Goal: Information Seeking & Learning: Learn about a topic

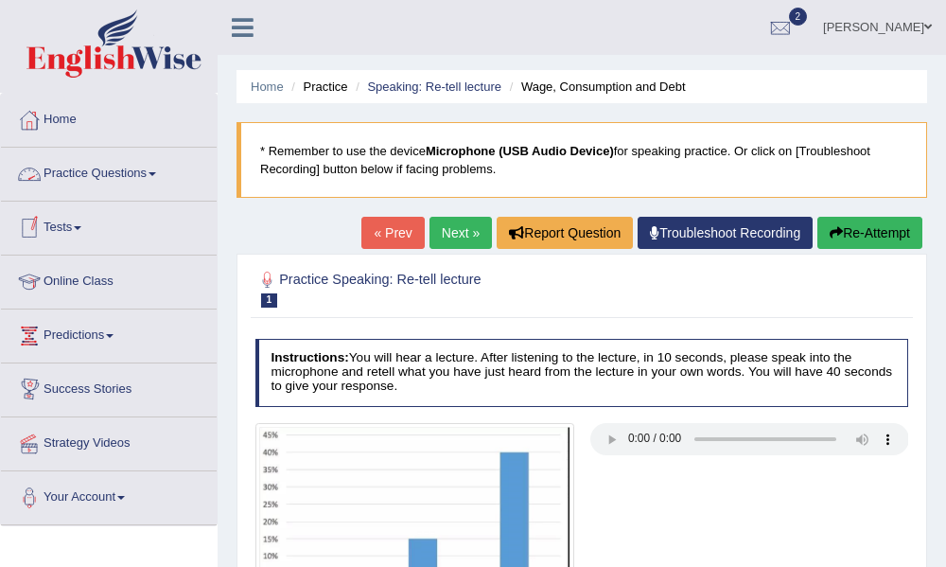
click at [861, 232] on button "Re-Attempt" at bounding box center [869, 233] width 105 height 32
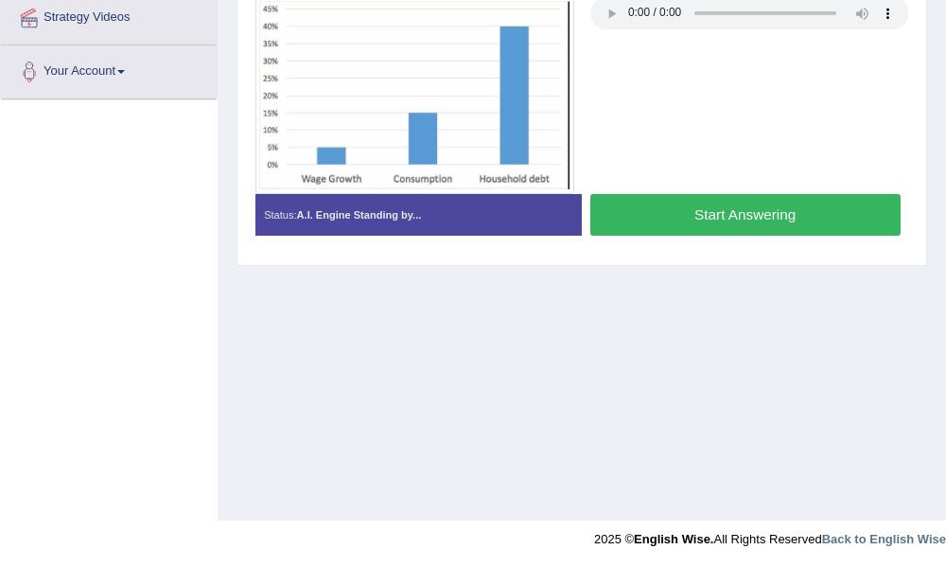
scroll to position [427, 0]
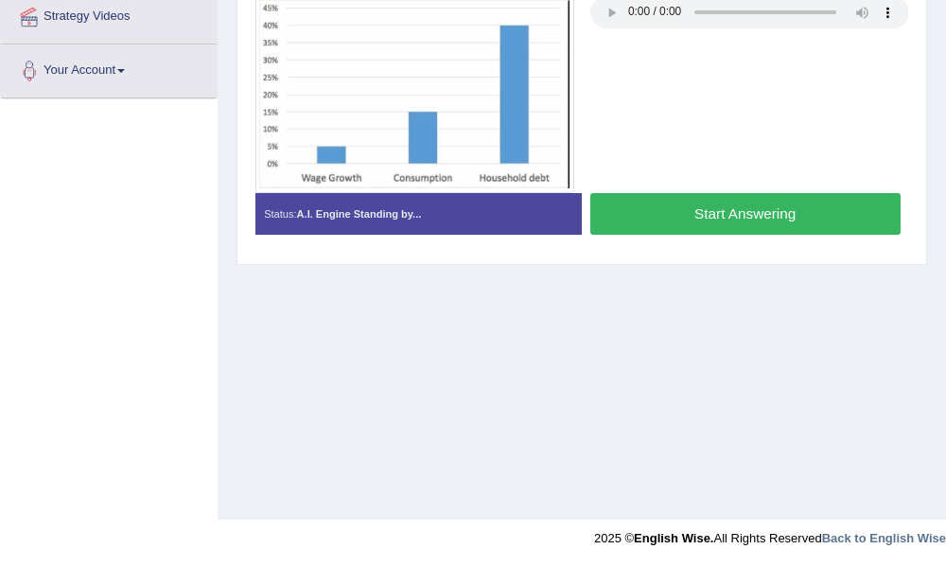
click at [703, 205] on button "Start Answering" at bounding box center [745, 213] width 310 height 41
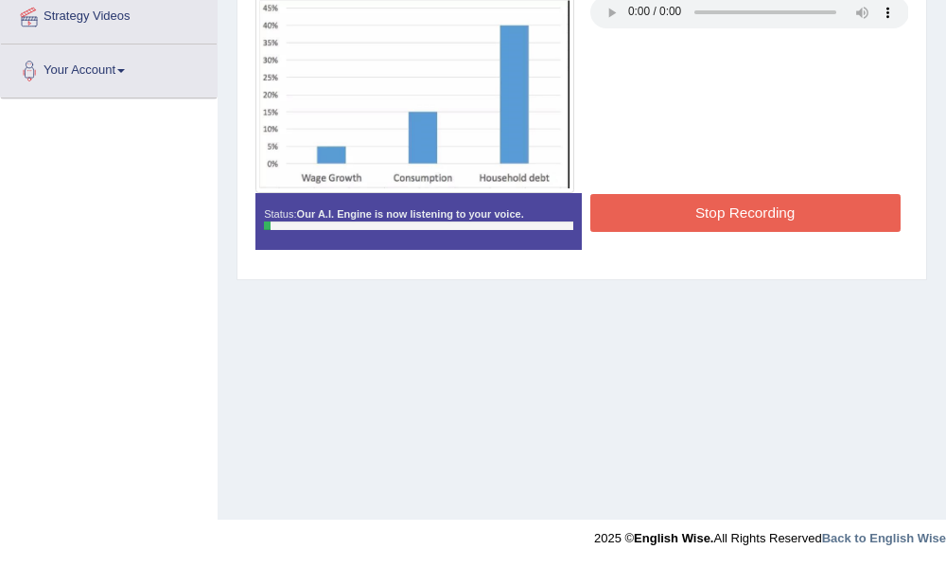
scroll to position [0, 0]
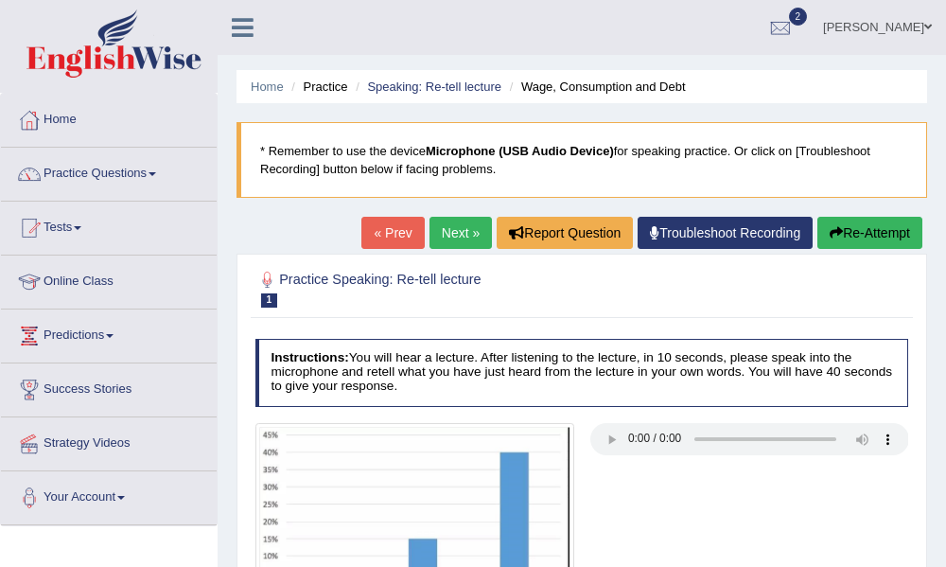
click at [844, 236] on button "Re-Attempt" at bounding box center [869, 233] width 105 height 32
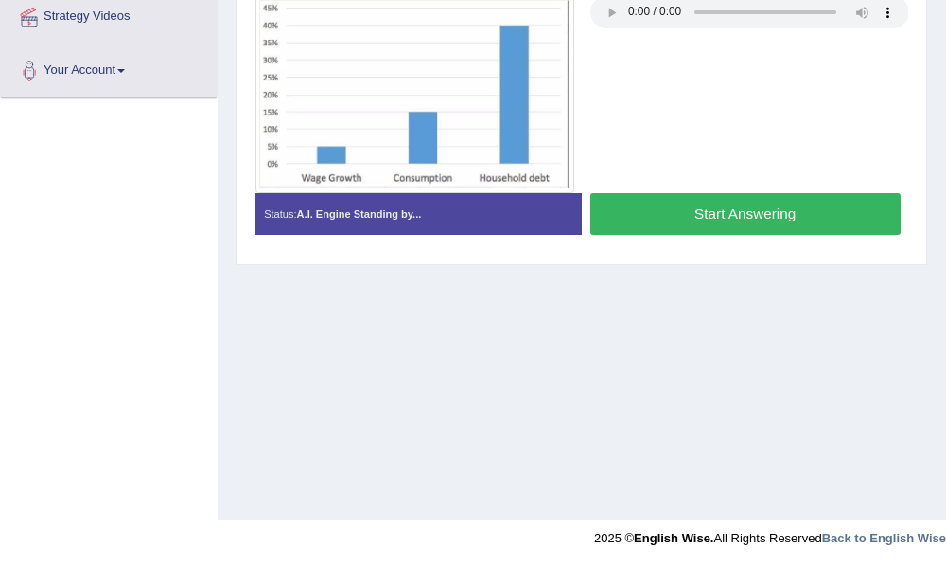
click at [745, 212] on button "Start Answering" at bounding box center [745, 213] width 310 height 41
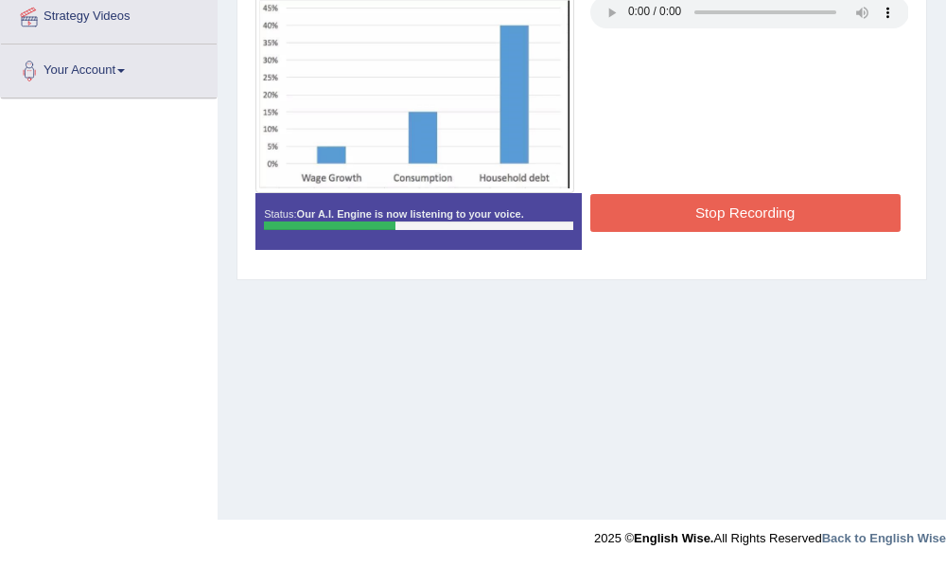
click at [778, 221] on button "Stop Recording" at bounding box center [745, 212] width 310 height 37
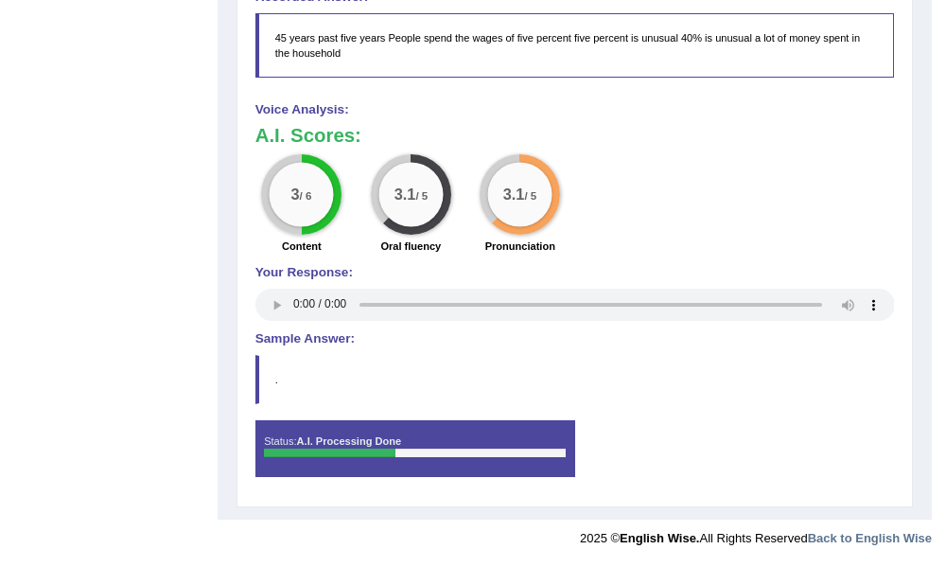
scroll to position [0, 0]
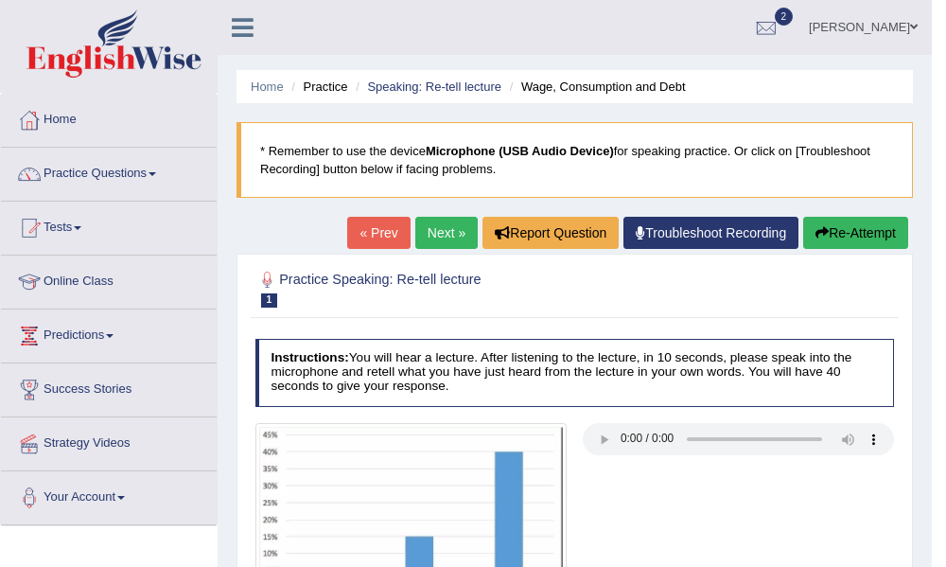
click at [424, 231] on link "Next »" at bounding box center [446, 233] width 62 height 32
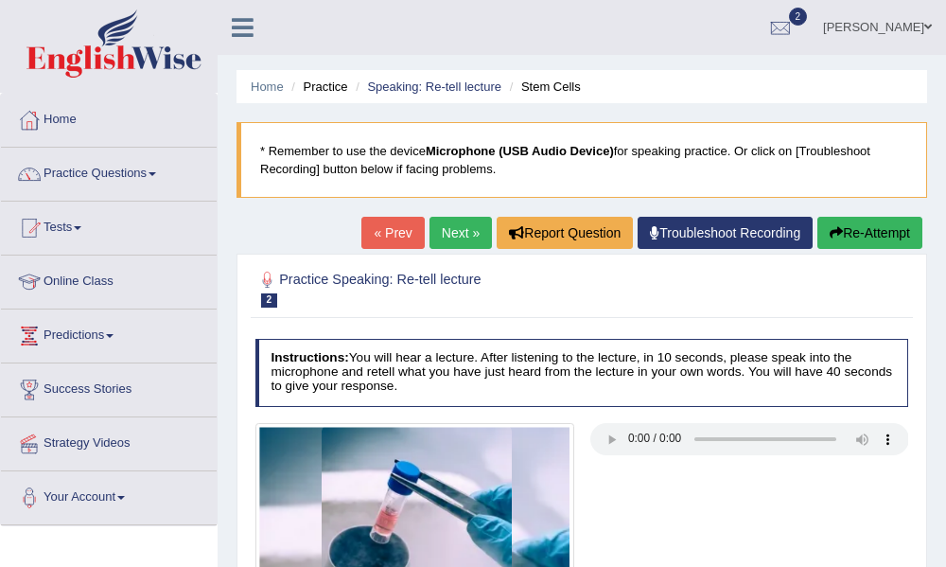
scroll to position [427, 0]
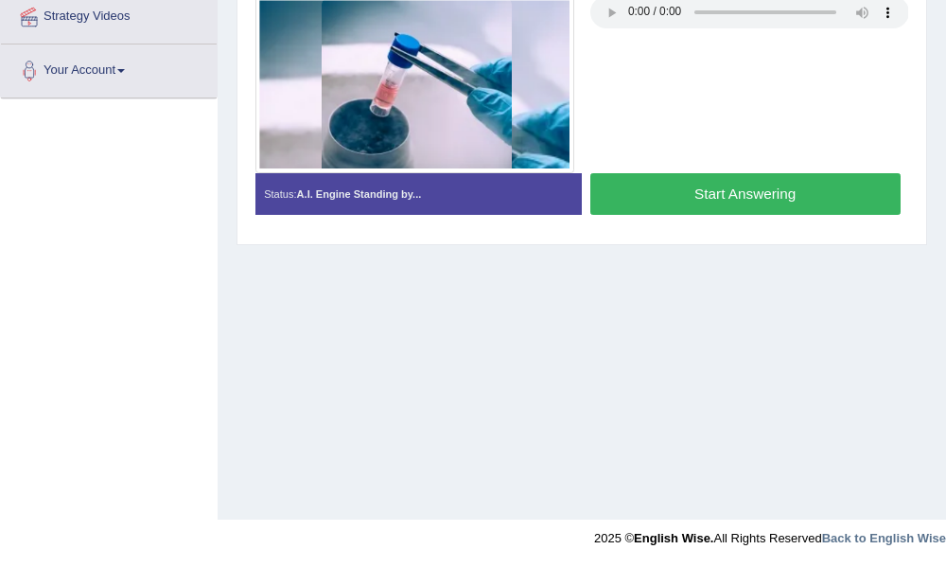
click at [753, 191] on button "Start Answering" at bounding box center [745, 193] width 310 height 41
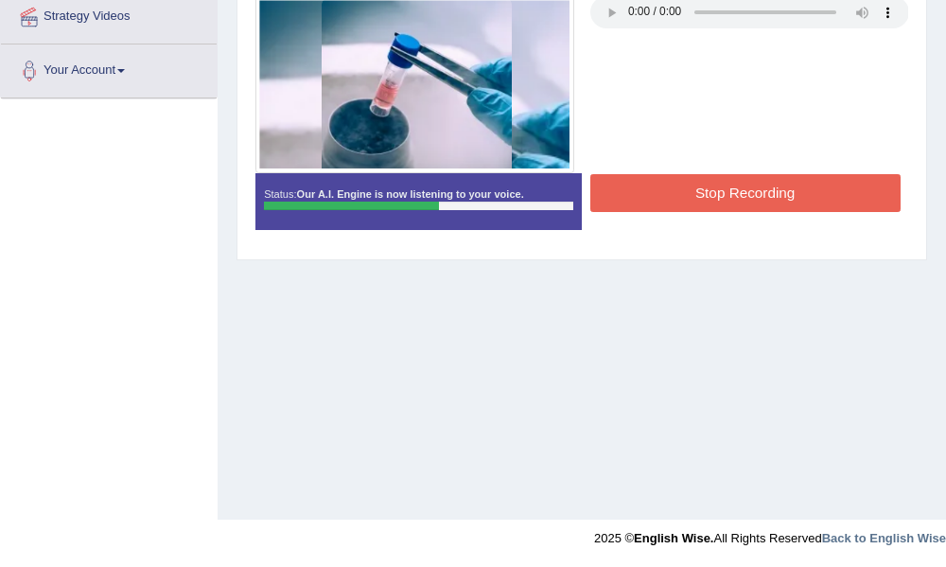
click at [732, 203] on button "Stop Recording" at bounding box center [745, 192] width 310 height 37
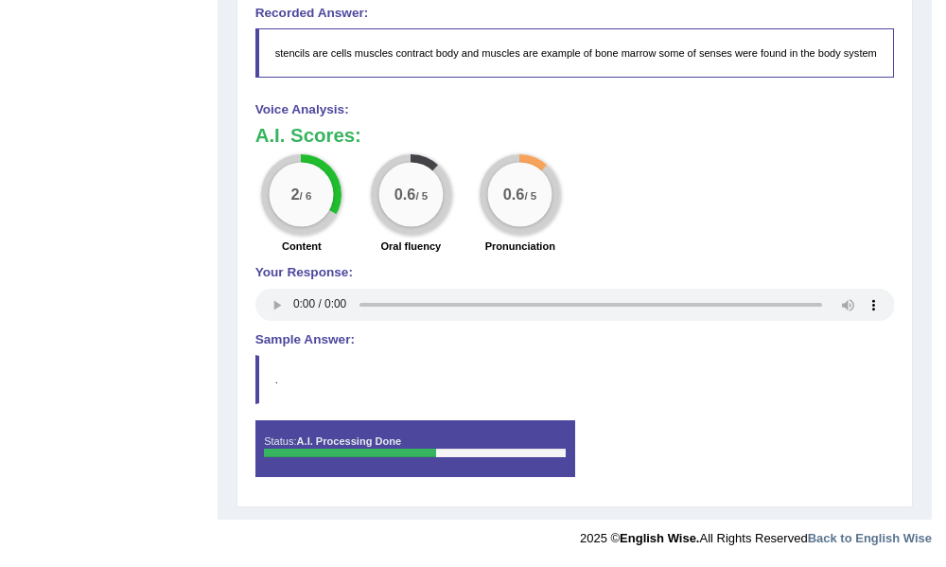
scroll to position [0, 0]
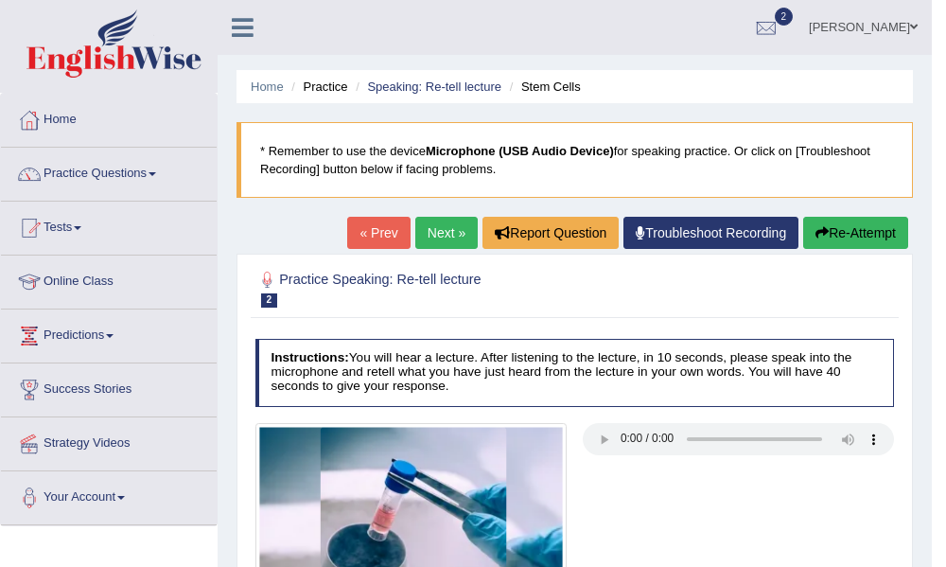
click at [453, 228] on link "Next »" at bounding box center [446, 233] width 62 height 32
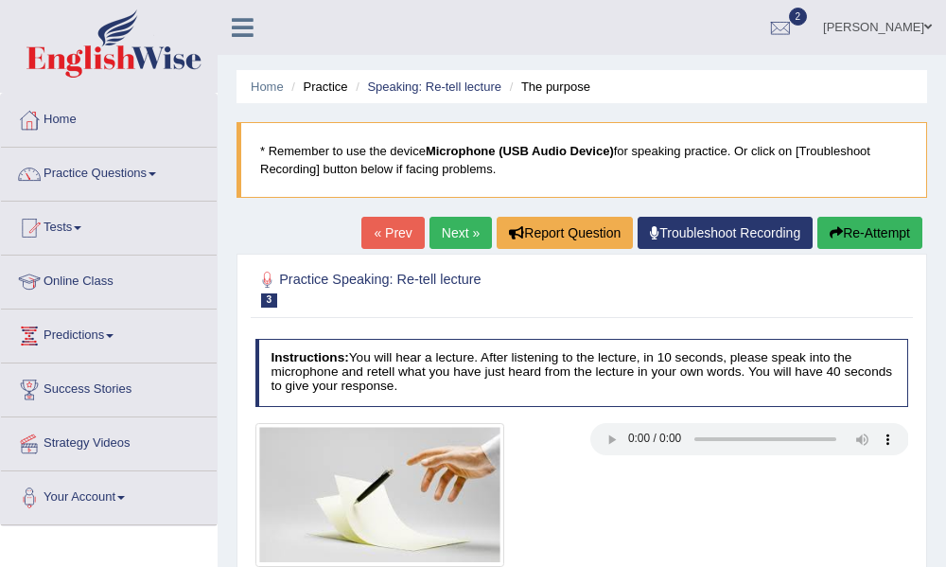
click at [434, 226] on link "Next »" at bounding box center [461, 233] width 62 height 32
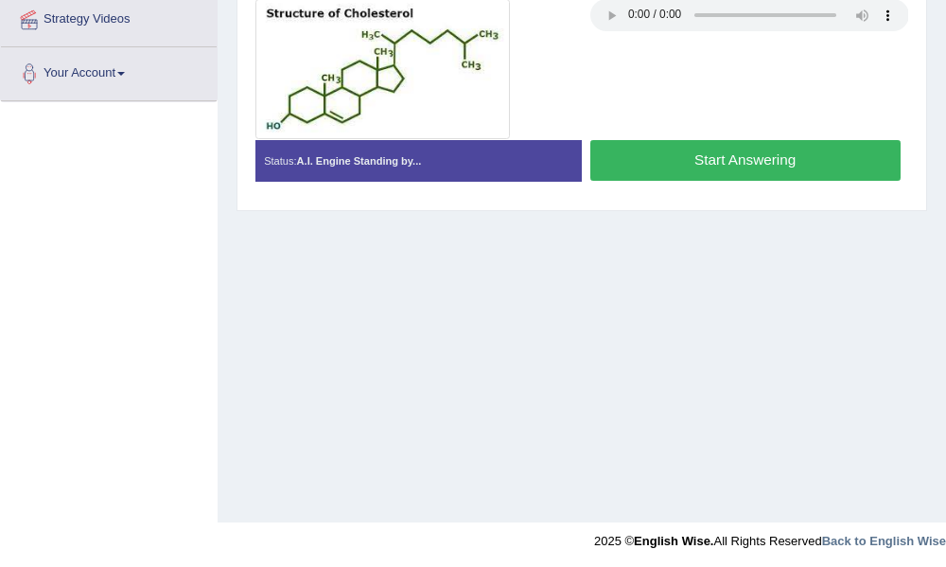
scroll to position [427, 0]
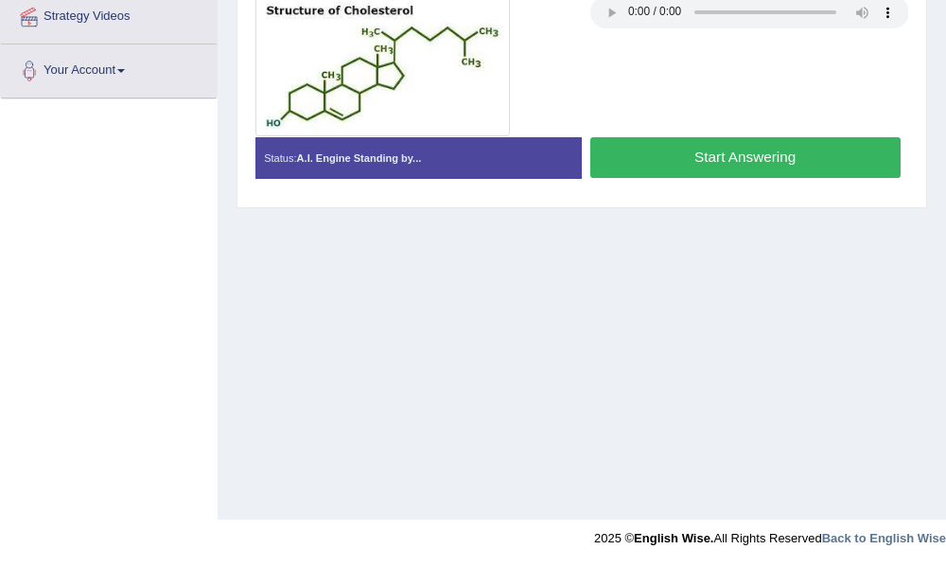
click at [683, 169] on button "Start Answering" at bounding box center [745, 157] width 310 height 41
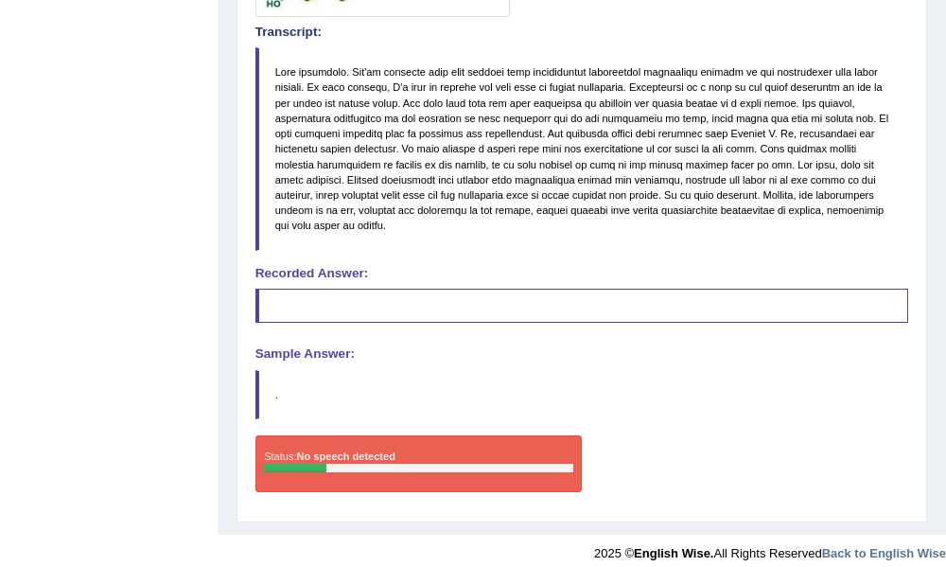
scroll to position [0, 0]
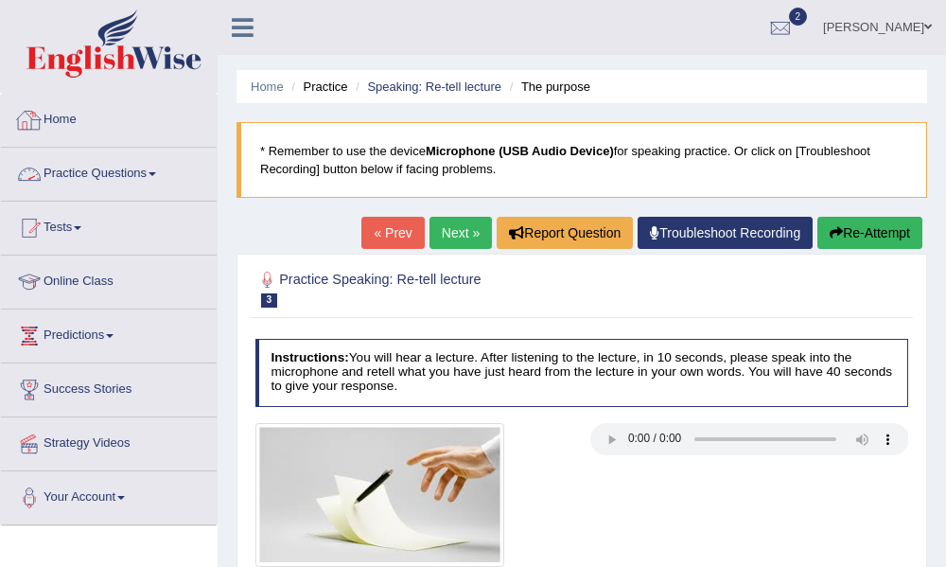
click at [155, 167] on link "Practice Questions" at bounding box center [109, 171] width 216 height 47
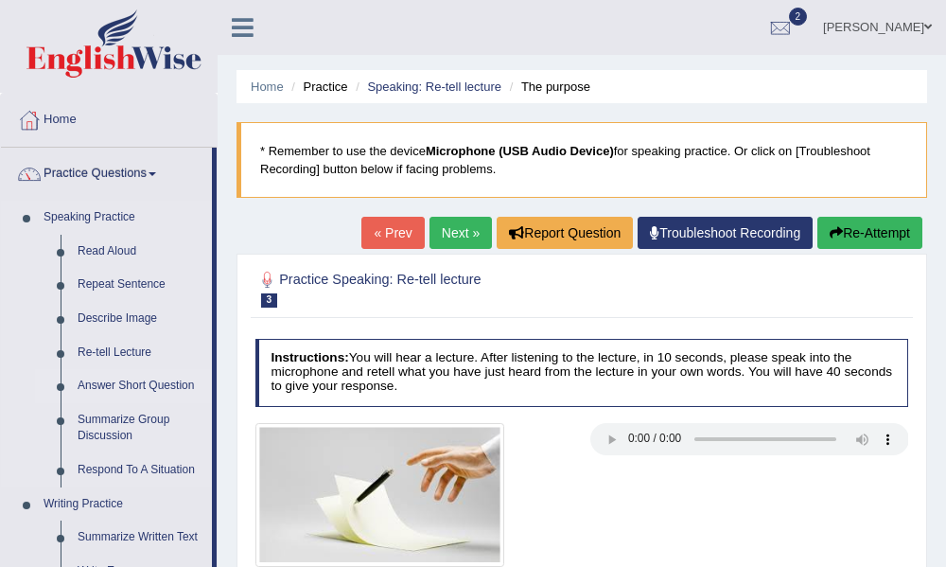
click at [149, 392] on link "Answer Short Question" at bounding box center [140, 386] width 143 height 34
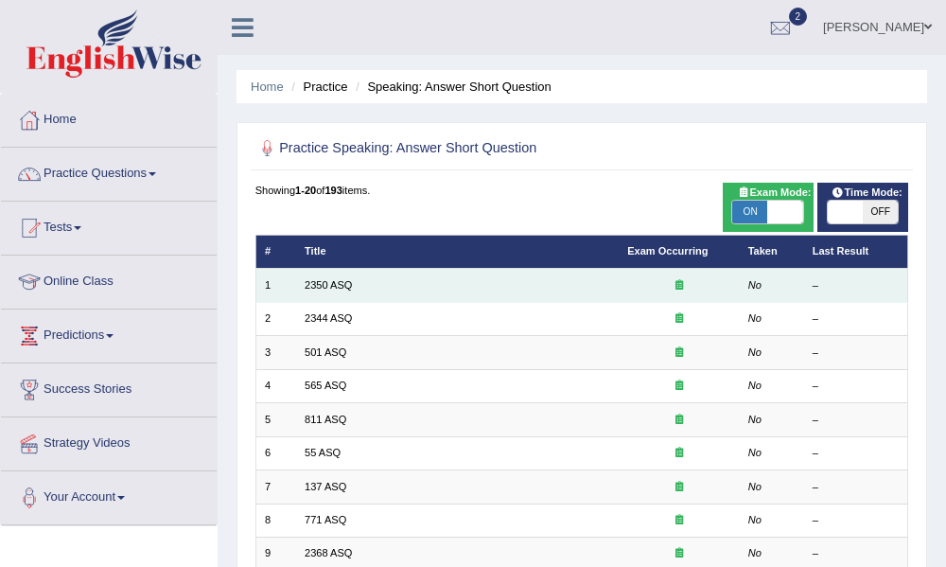
click at [388, 289] on td "2350 ASQ" at bounding box center [457, 285] width 323 height 33
click at [321, 285] on link "2350 ASQ" at bounding box center [328, 284] width 47 height 11
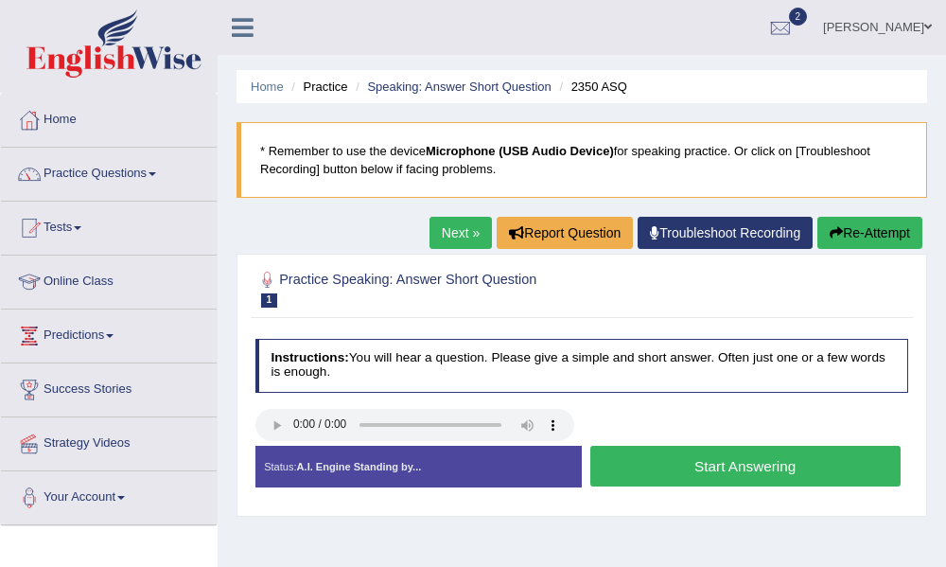
click at [669, 477] on button "Start Answering" at bounding box center [745, 466] width 310 height 41
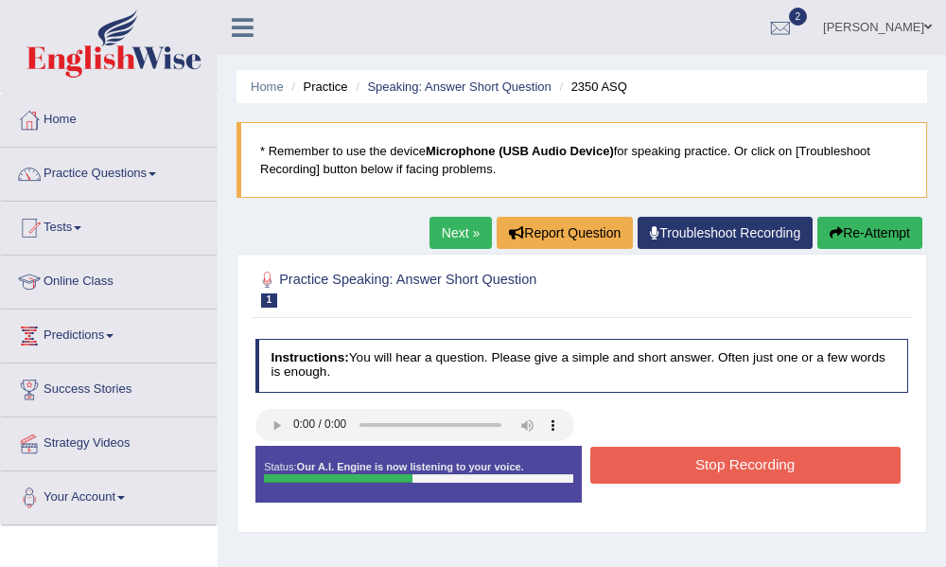
drag, startPoint x: 672, startPoint y: 476, endPoint x: 661, endPoint y: 477, distance: 10.4
click at [670, 476] on button "Stop Recording" at bounding box center [745, 465] width 310 height 37
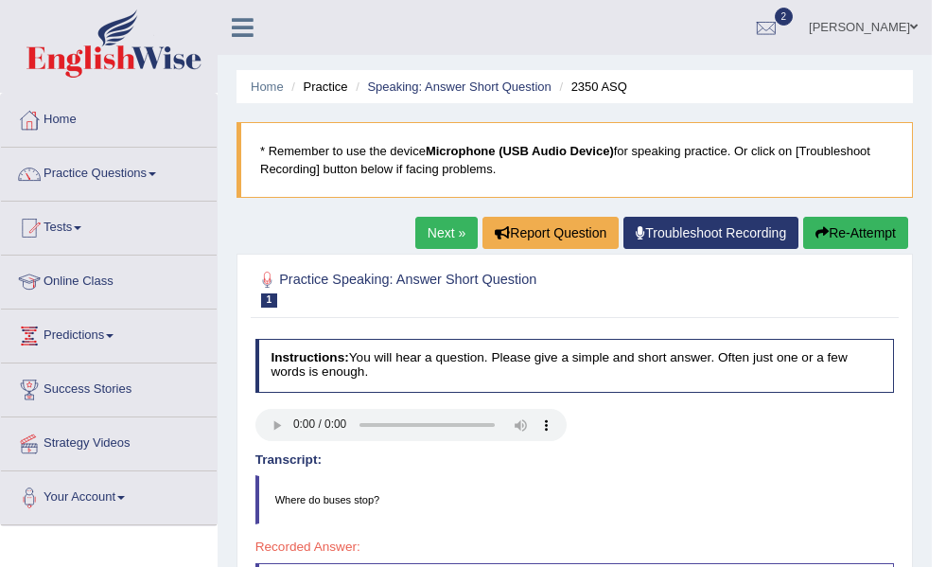
click at [862, 238] on button "Re-Attempt" at bounding box center [855, 233] width 105 height 32
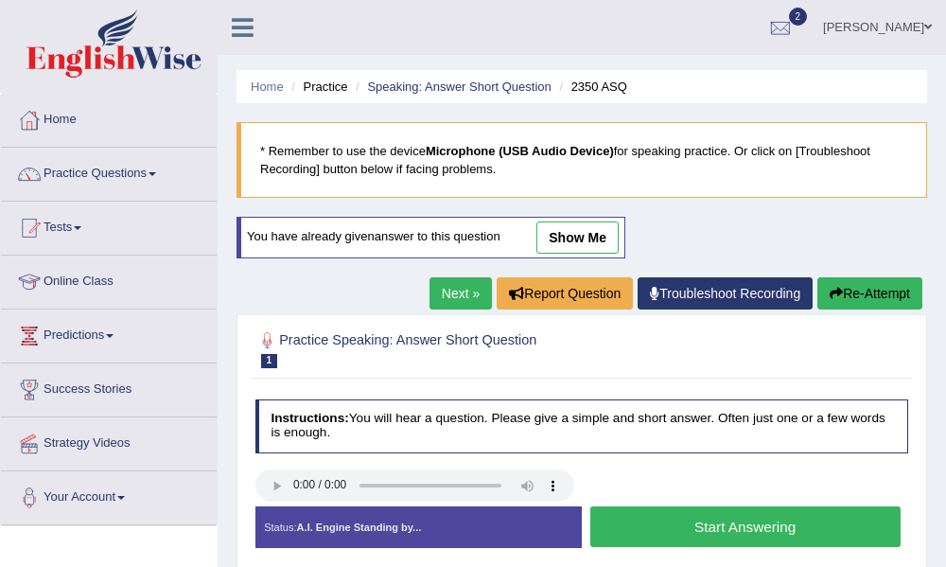
click at [758, 535] on button "Start Answering" at bounding box center [745, 526] width 310 height 41
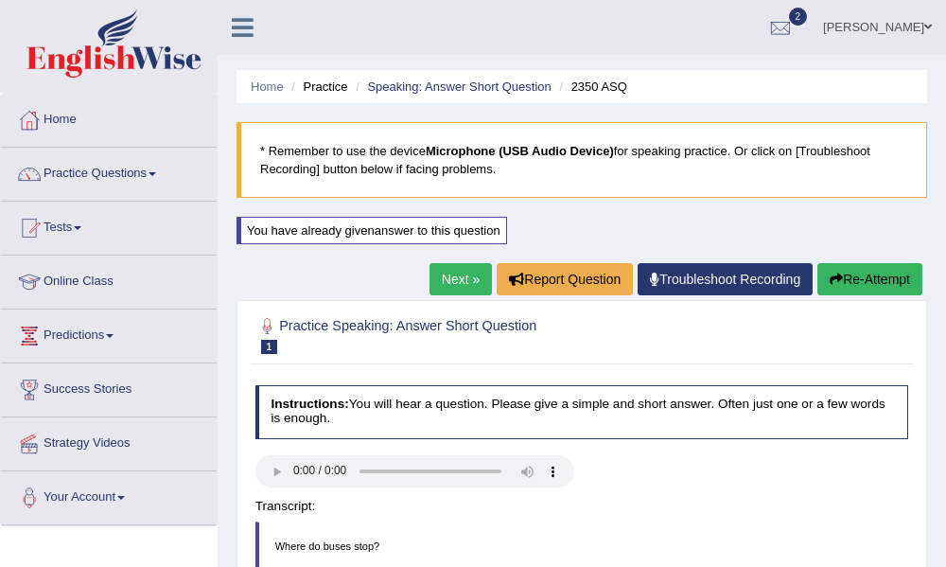
click at [865, 281] on button "Re-Attempt" at bounding box center [869, 279] width 105 height 32
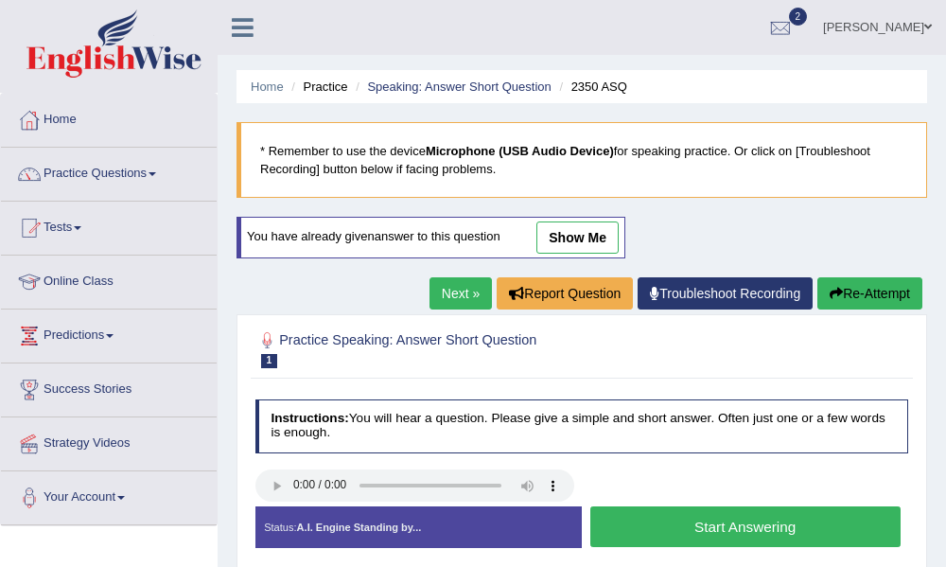
scroll to position [427, 0]
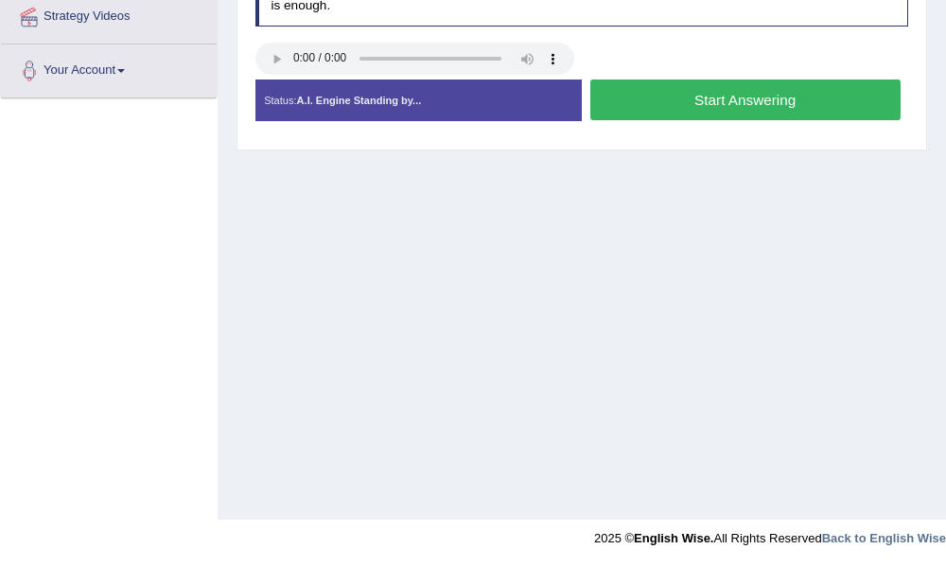
click at [641, 100] on button "Start Answering" at bounding box center [745, 99] width 310 height 41
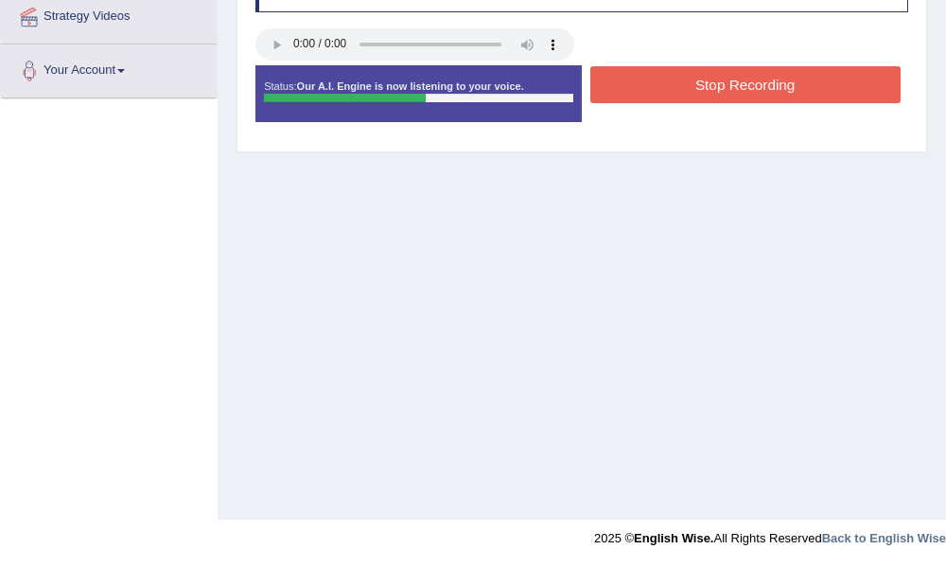
click at [649, 95] on button "Stop Recording" at bounding box center [745, 84] width 310 height 37
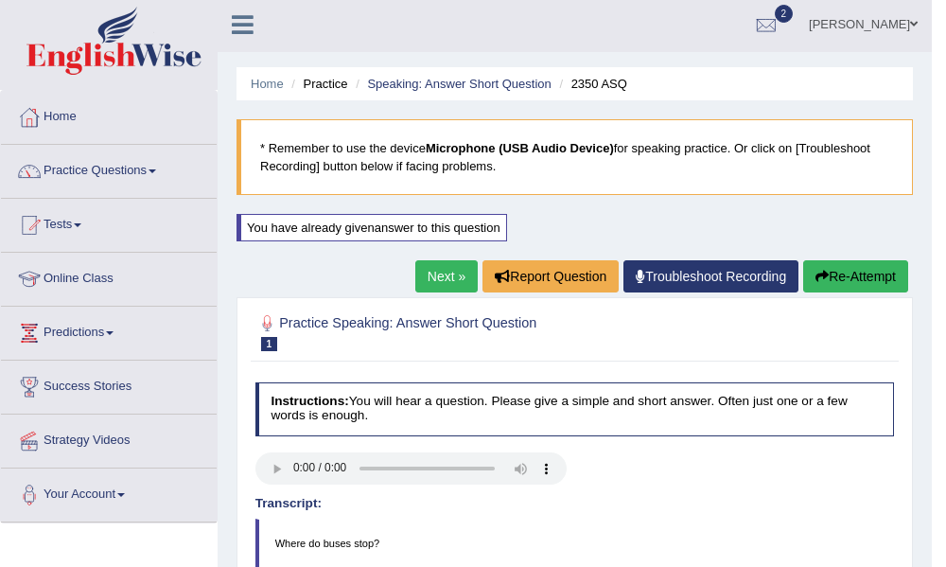
scroll to position [0, 0]
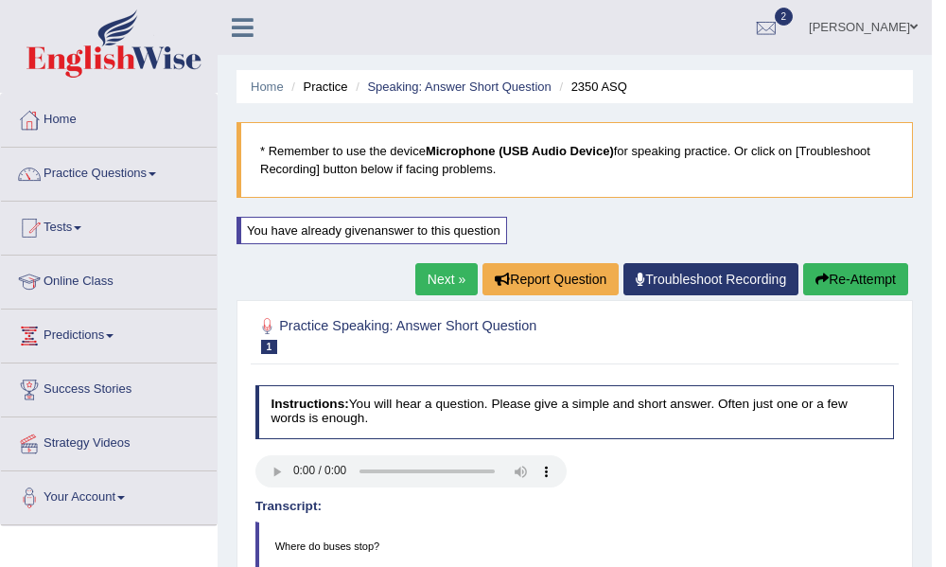
drag, startPoint x: 872, startPoint y: 273, endPoint x: 876, endPoint y: 263, distance: 11.1
click at [873, 272] on button "Re-Attempt" at bounding box center [855, 279] width 105 height 32
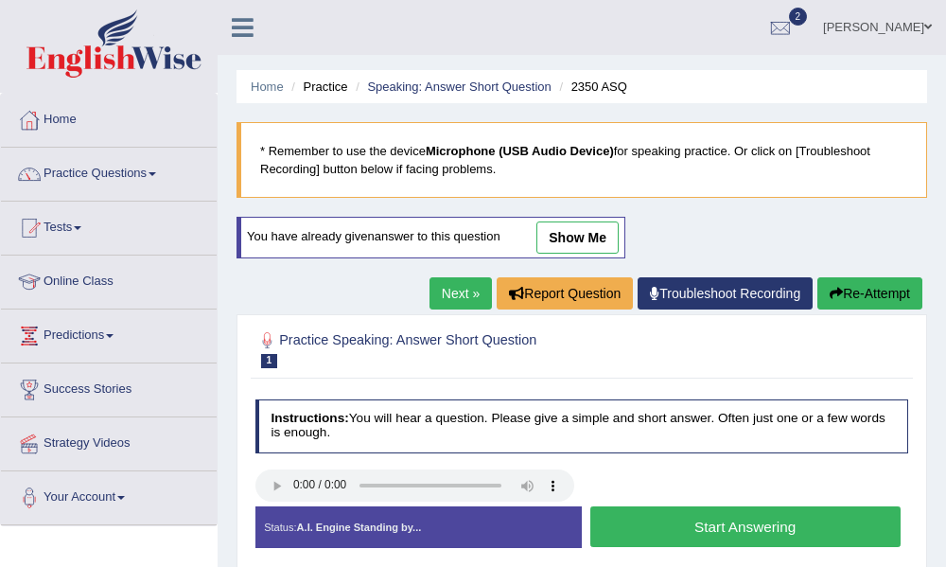
click at [674, 530] on button "Start Answering" at bounding box center [745, 526] width 310 height 41
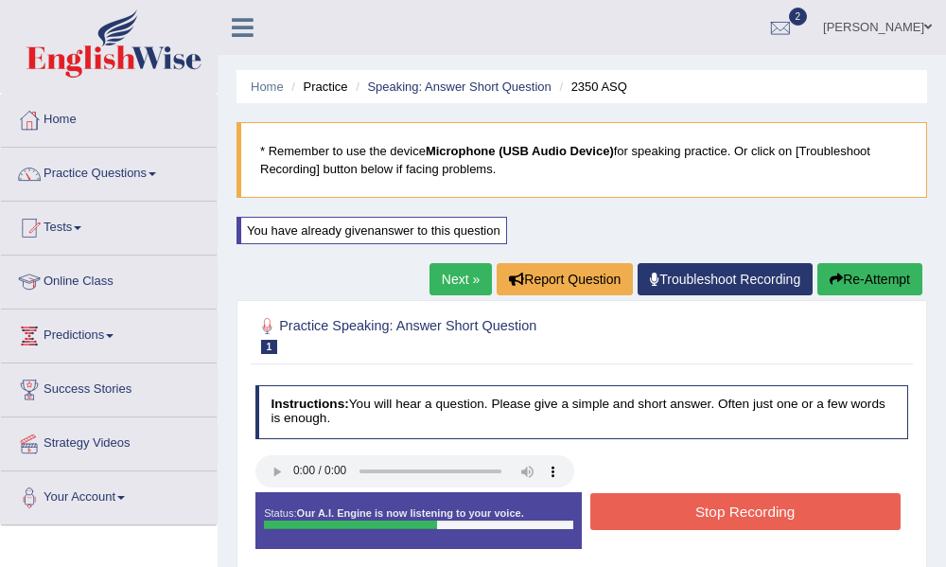
click at [661, 520] on button "Stop Recording" at bounding box center [745, 511] width 310 height 37
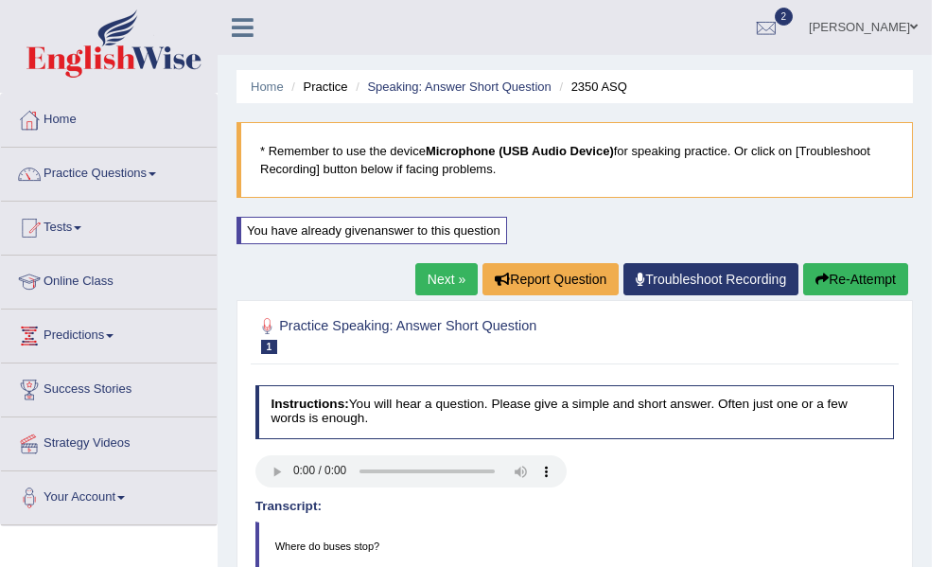
click at [843, 291] on button "Re-Attempt" at bounding box center [855, 279] width 105 height 32
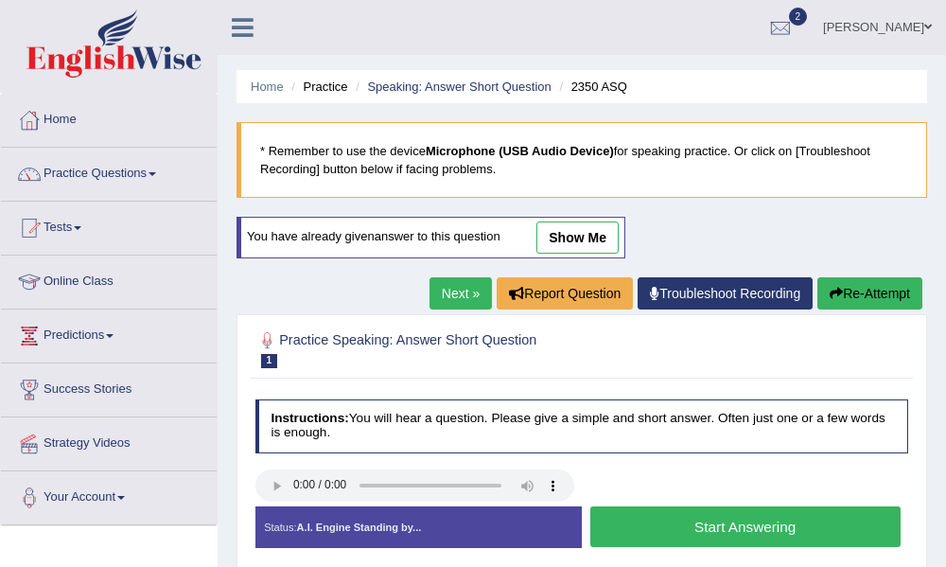
click at [638, 531] on button "Start Answering" at bounding box center [745, 526] width 310 height 41
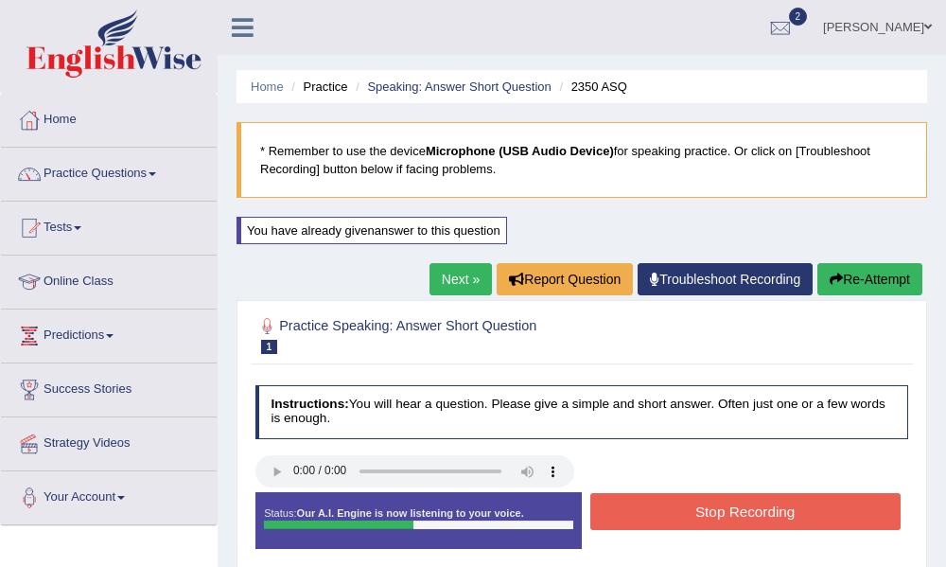
click at [655, 514] on button "Stop Recording" at bounding box center [745, 511] width 310 height 37
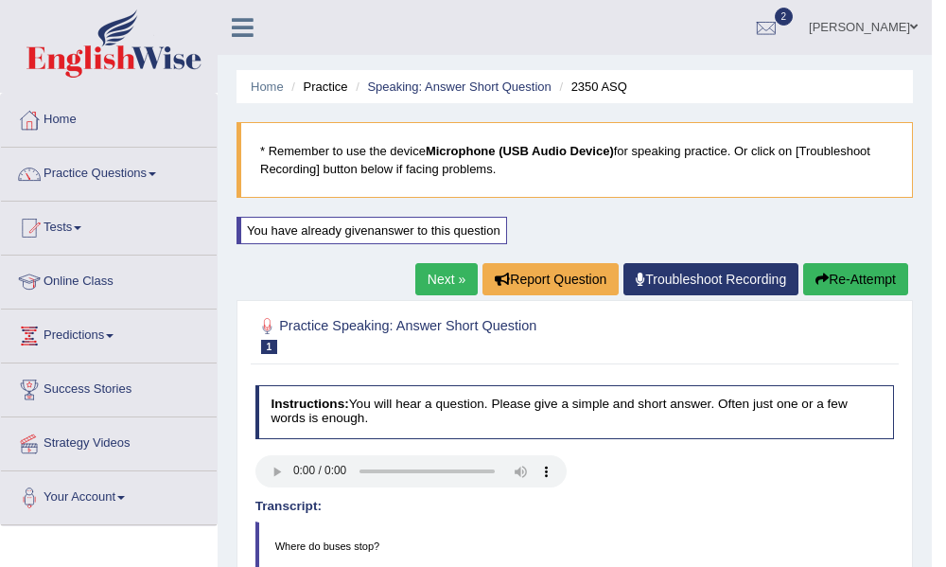
click at [451, 290] on link "Next »" at bounding box center [446, 279] width 62 height 32
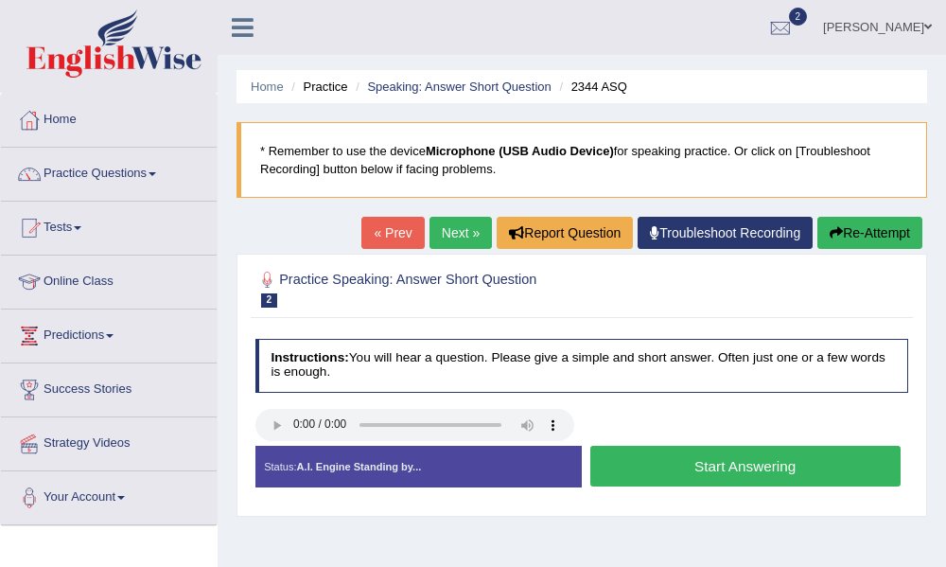
click at [767, 467] on button "Start Answering" at bounding box center [745, 466] width 310 height 41
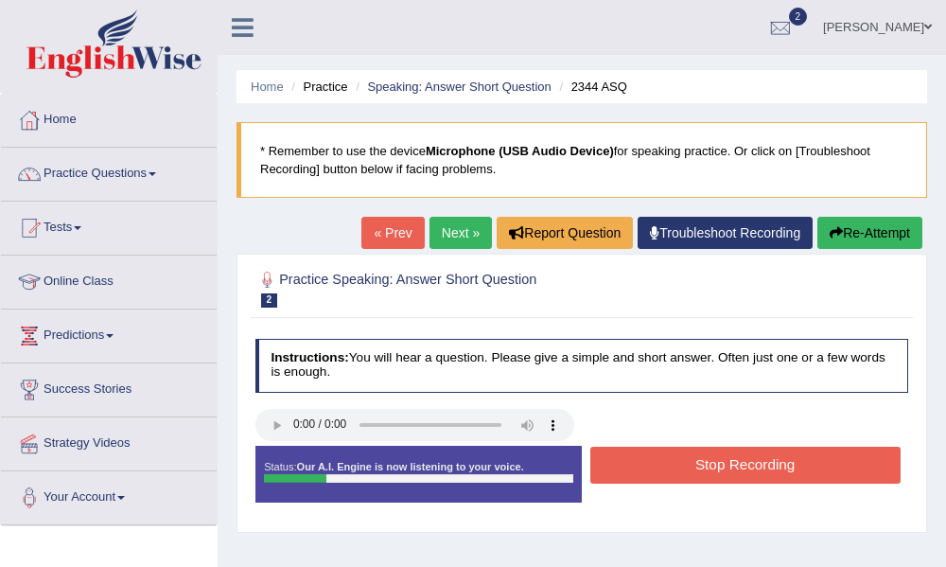
click at [783, 481] on button "Stop Recording" at bounding box center [745, 465] width 310 height 37
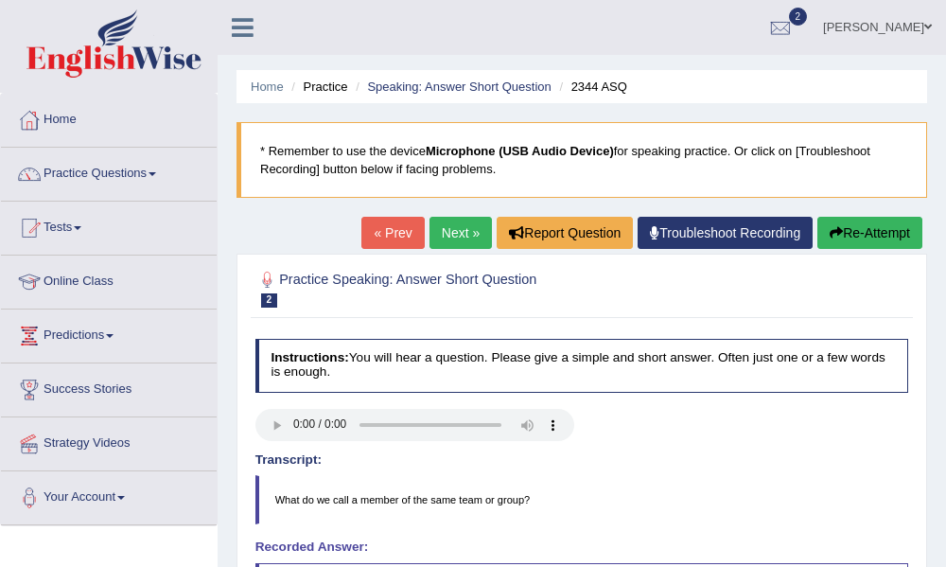
drag, startPoint x: 858, startPoint y: 230, endPoint x: 865, endPoint y: 240, distance: 12.3
click at [859, 233] on button "Re-Attempt" at bounding box center [869, 233] width 105 height 32
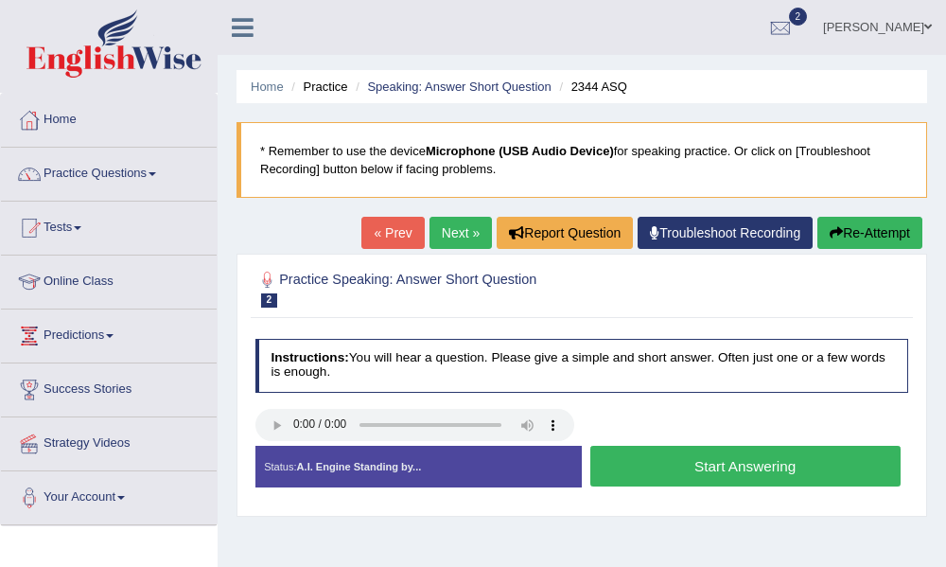
click at [632, 468] on button "Start Answering" at bounding box center [745, 466] width 310 height 41
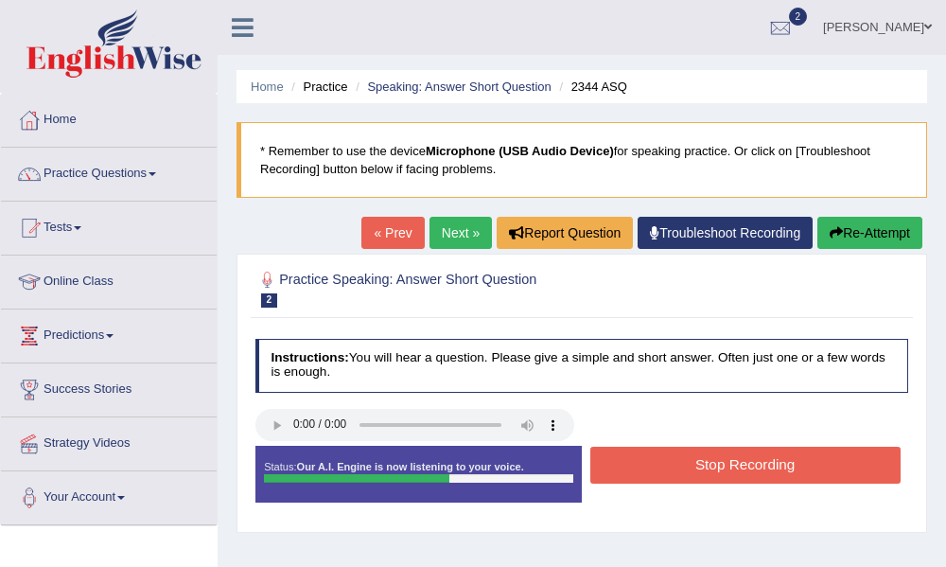
click at [647, 468] on button "Stop Recording" at bounding box center [745, 465] width 310 height 37
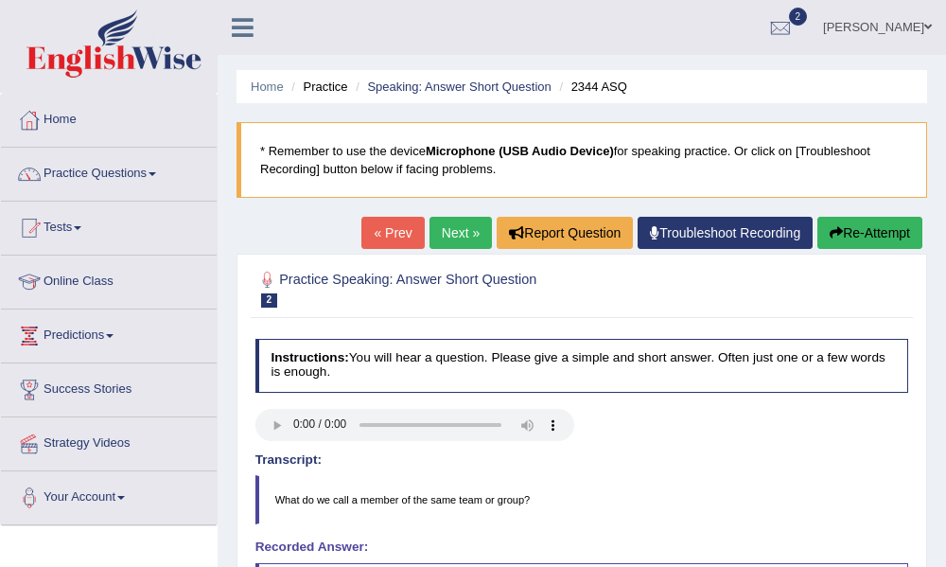
drag, startPoint x: 870, startPoint y: 226, endPoint x: 882, endPoint y: 229, distance: 11.7
click at [878, 227] on button "Re-Attempt" at bounding box center [869, 233] width 105 height 32
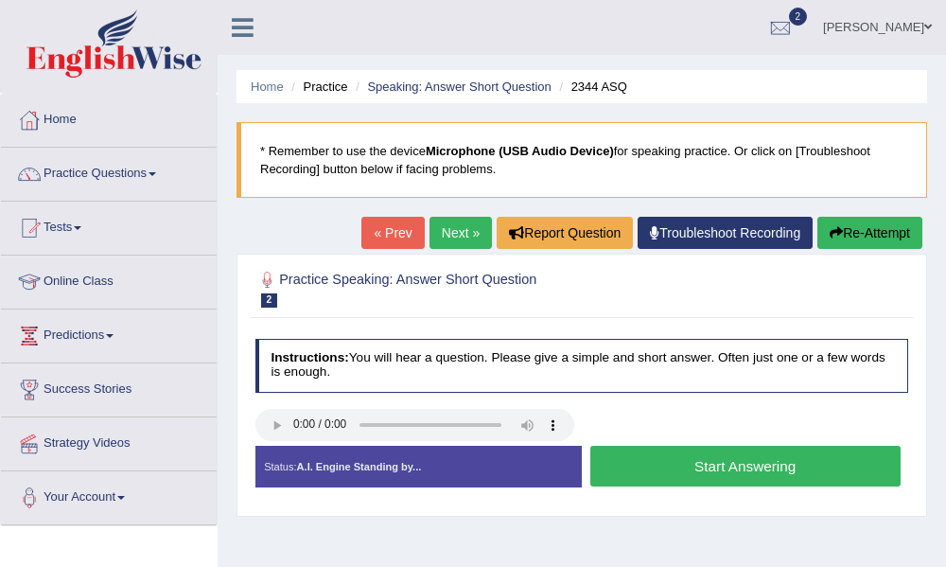
click at [719, 465] on button "Start Answering" at bounding box center [745, 466] width 310 height 41
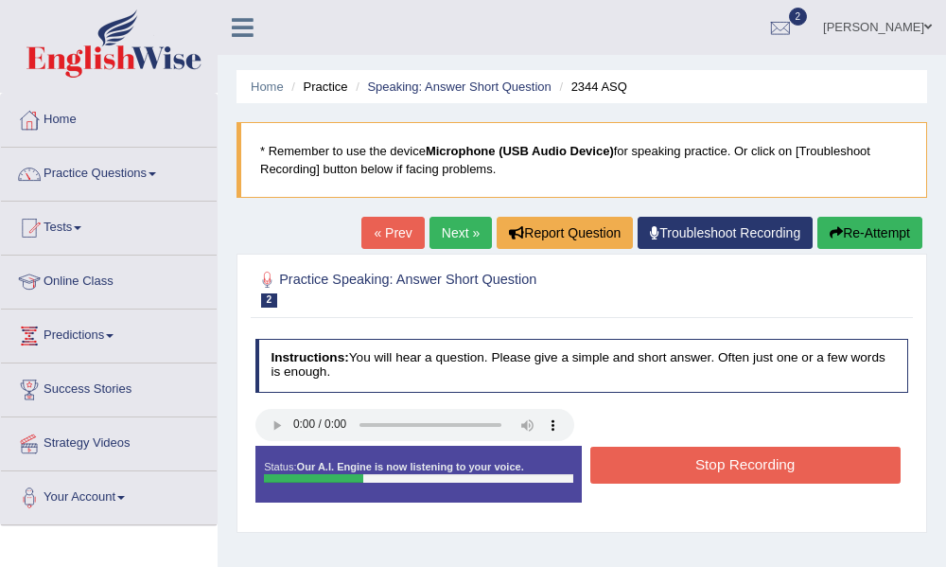
click at [839, 225] on button "Re-Attempt" at bounding box center [869, 233] width 105 height 32
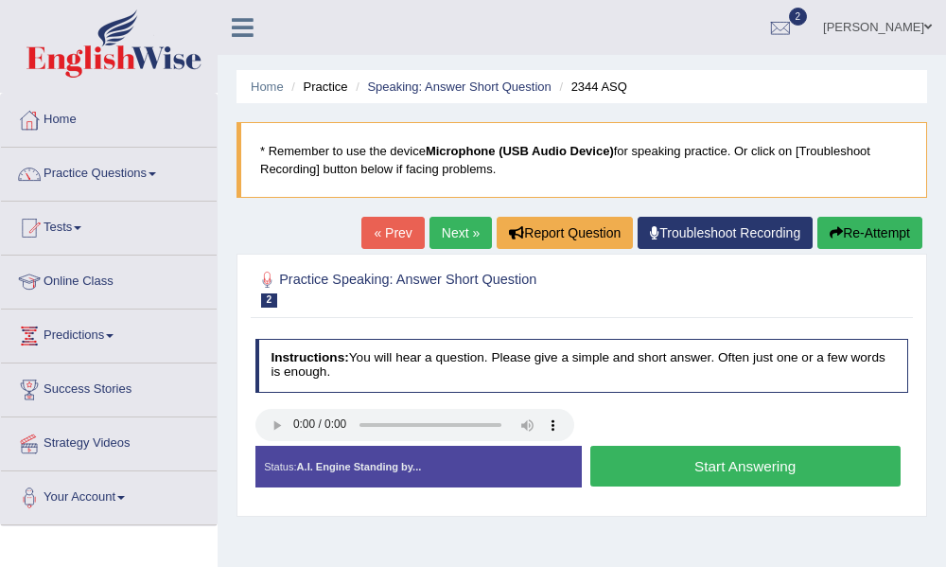
click at [696, 471] on button "Start Answering" at bounding box center [745, 466] width 310 height 41
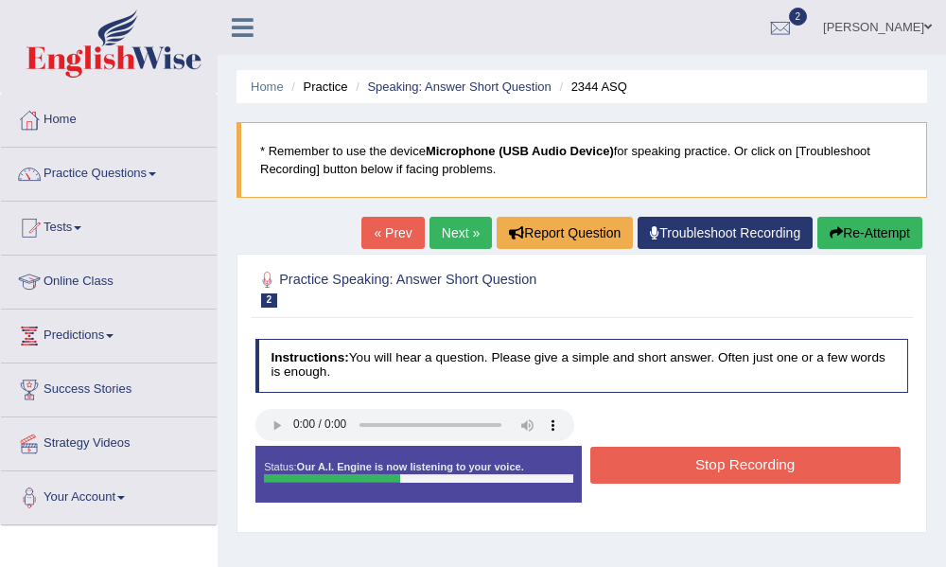
click at [702, 459] on button "Stop Recording" at bounding box center [745, 465] width 310 height 37
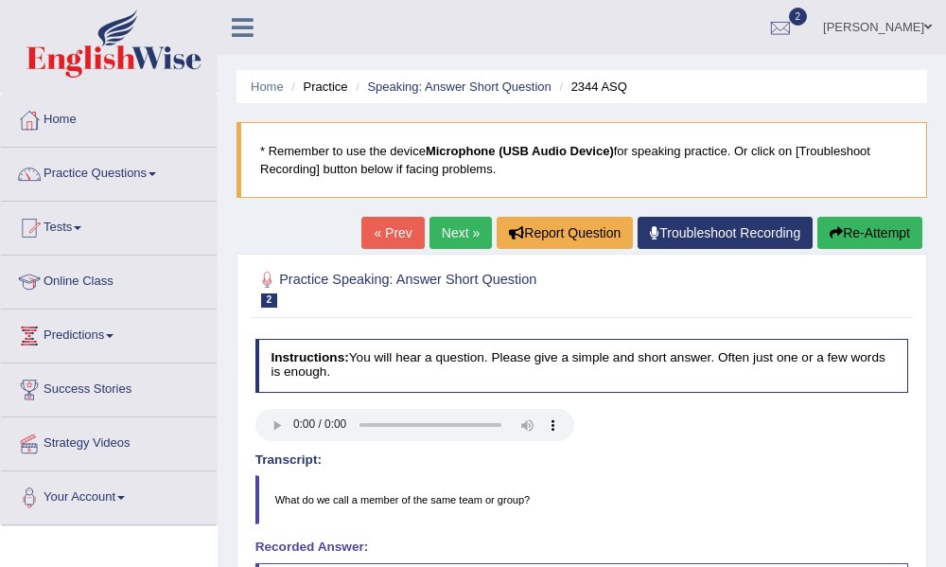
click at [905, 238] on button "Re-Attempt" at bounding box center [869, 233] width 105 height 32
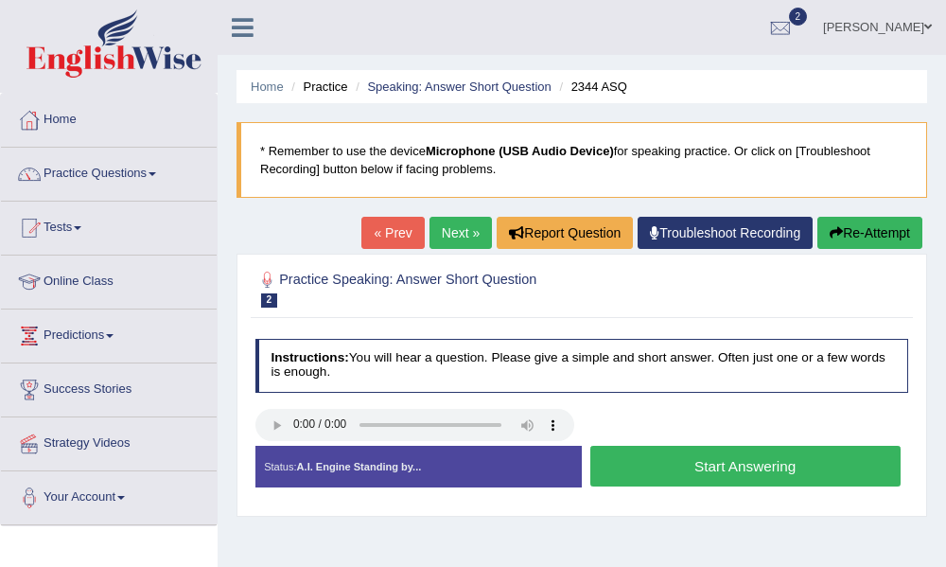
click at [722, 467] on button "Start Answering" at bounding box center [745, 466] width 310 height 41
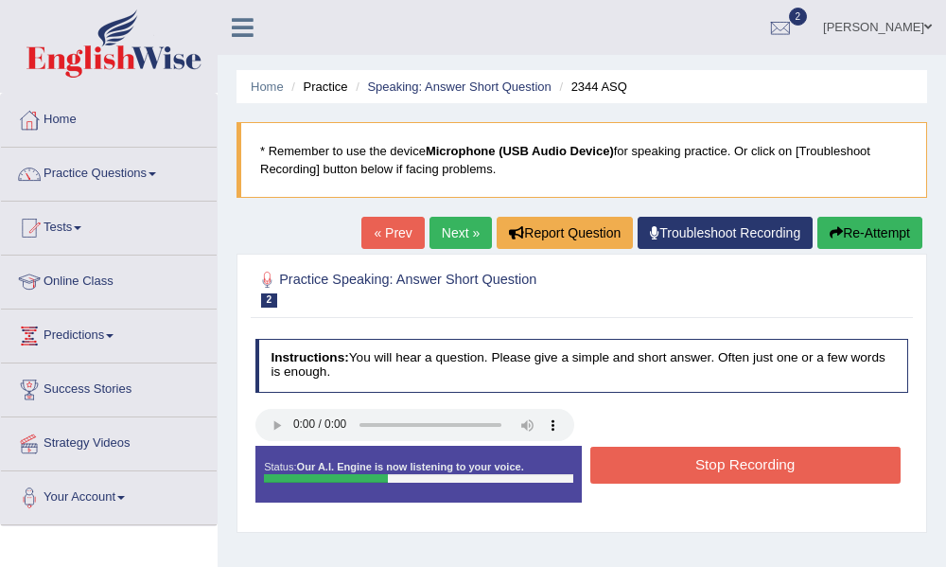
click at [722, 464] on button "Stop Recording" at bounding box center [745, 465] width 310 height 37
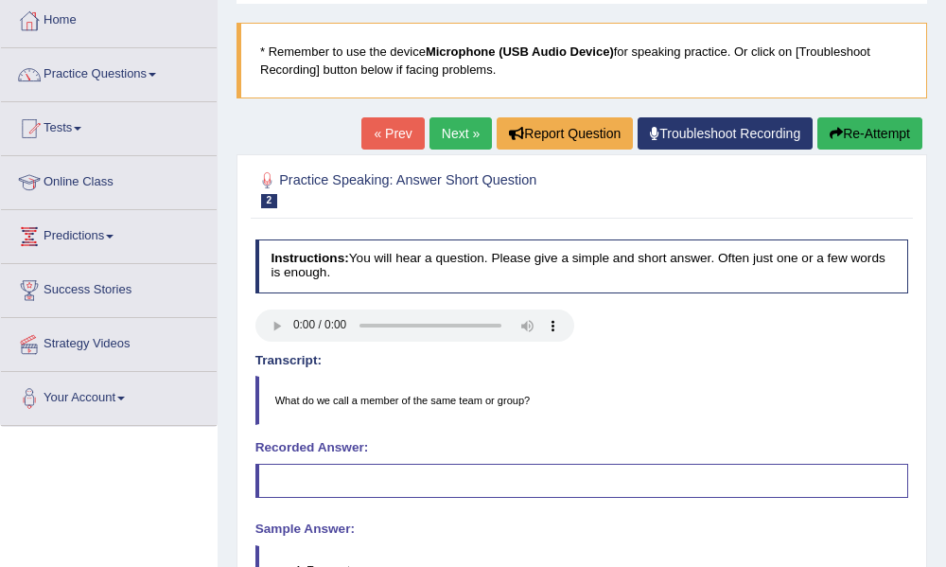
scroll to position [427, 0]
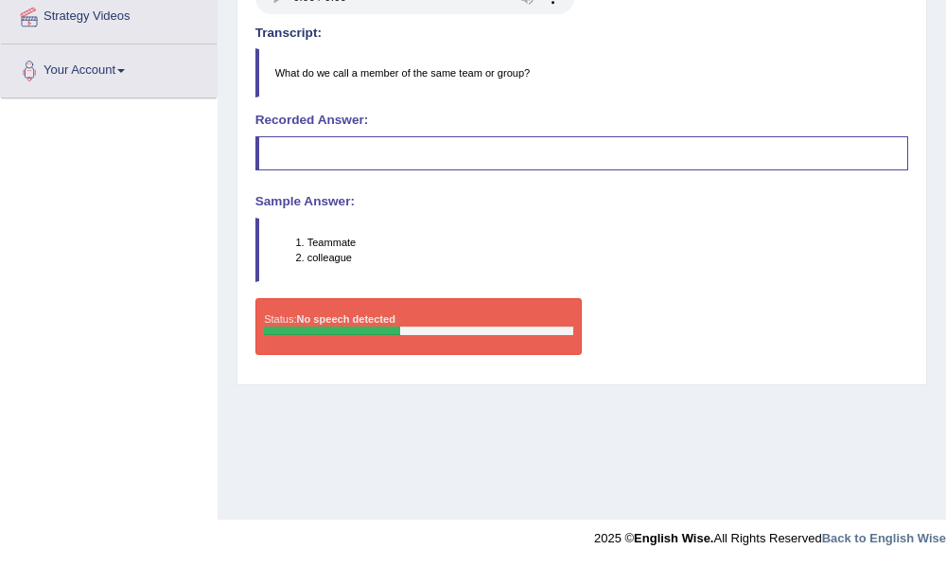
drag, startPoint x: 373, startPoint y: 122, endPoint x: 377, endPoint y: 141, distance: 19.3
click at [373, 127] on h4 "Recorded Answer:" at bounding box center [582, 121] width 654 height 14
drag, startPoint x: 377, startPoint y: 141, endPoint x: 394, endPoint y: 168, distance: 32.3
click at [387, 157] on blockquote at bounding box center [582, 153] width 654 height 34
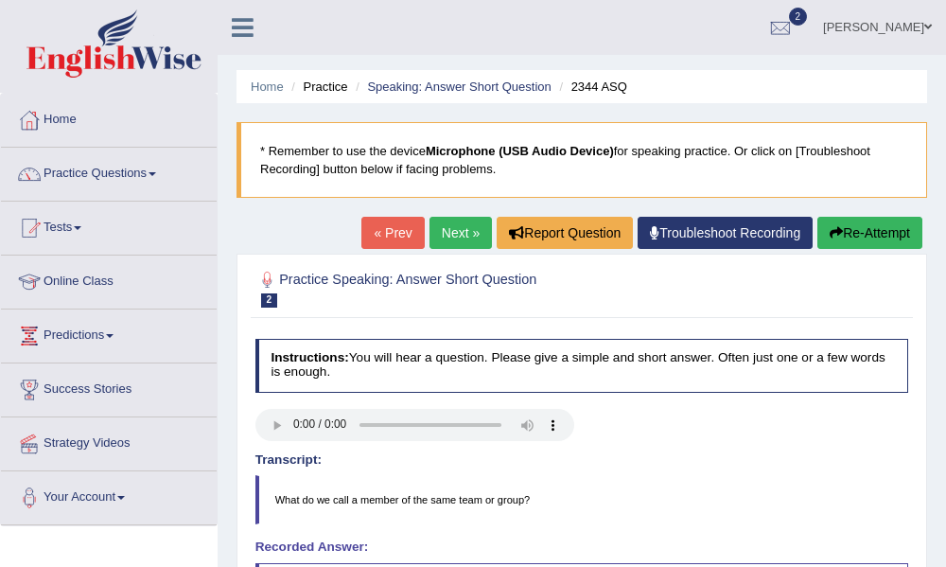
click at [886, 229] on button "Re-Attempt" at bounding box center [869, 233] width 105 height 32
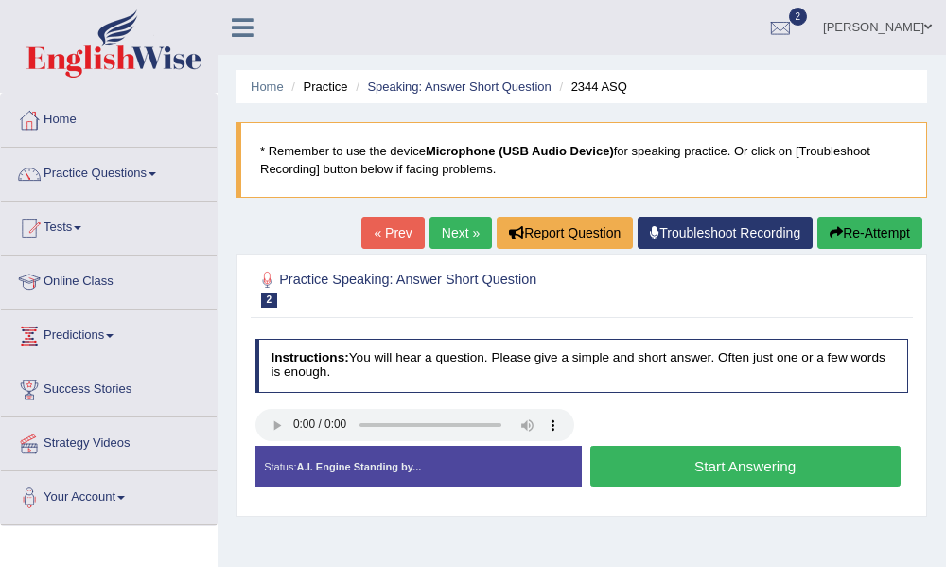
click at [733, 465] on button "Start Answering" at bounding box center [745, 466] width 310 height 41
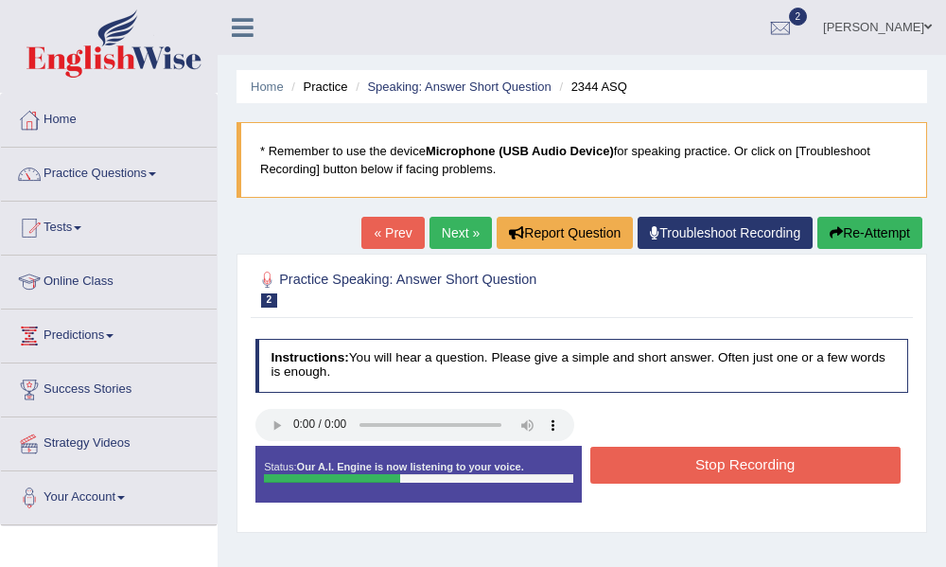
click at [737, 464] on button "Stop Recording" at bounding box center [745, 465] width 310 height 37
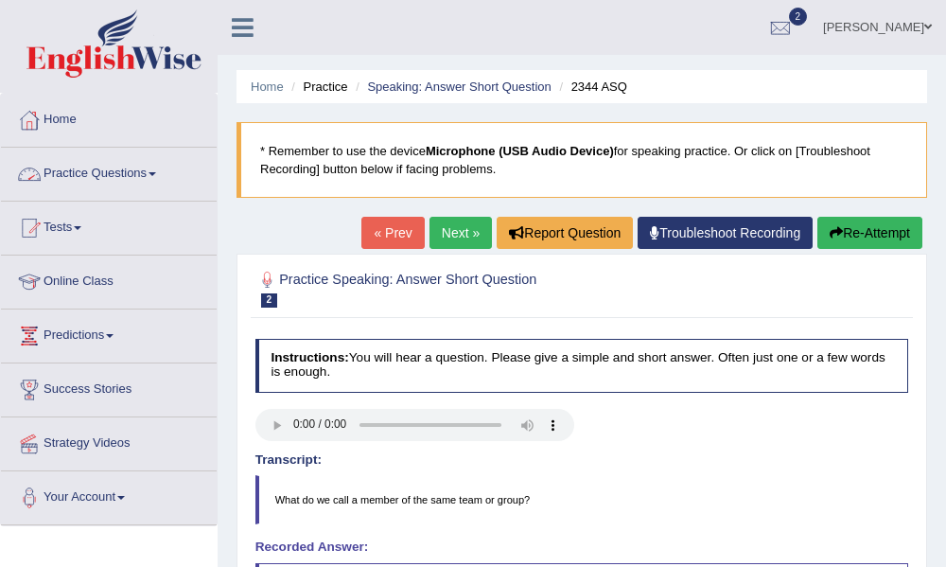
click at [157, 180] on link "Practice Questions" at bounding box center [109, 171] width 216 height 47
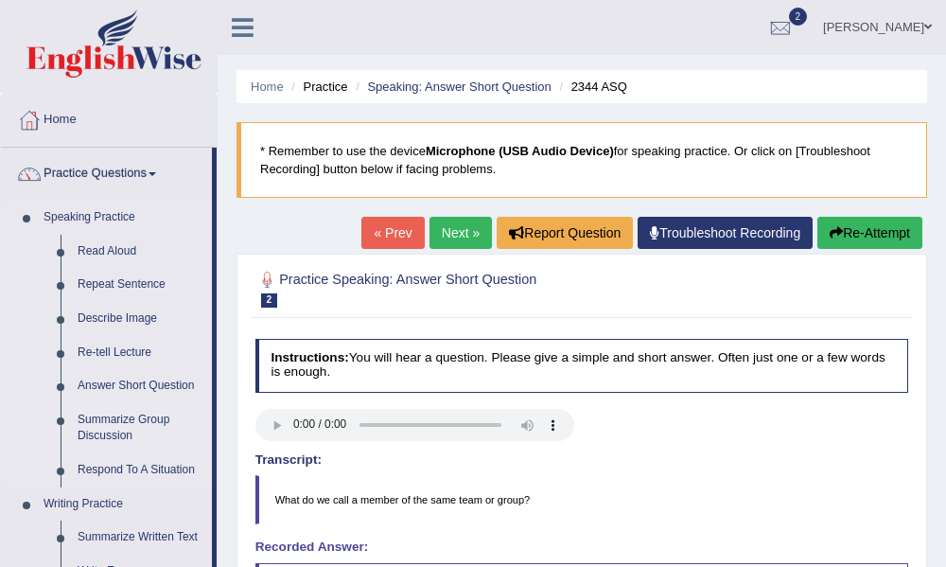
click at [133, 420] on link "Summarize Group Discussion" at bounding box center [140, 428] width 143 height 50
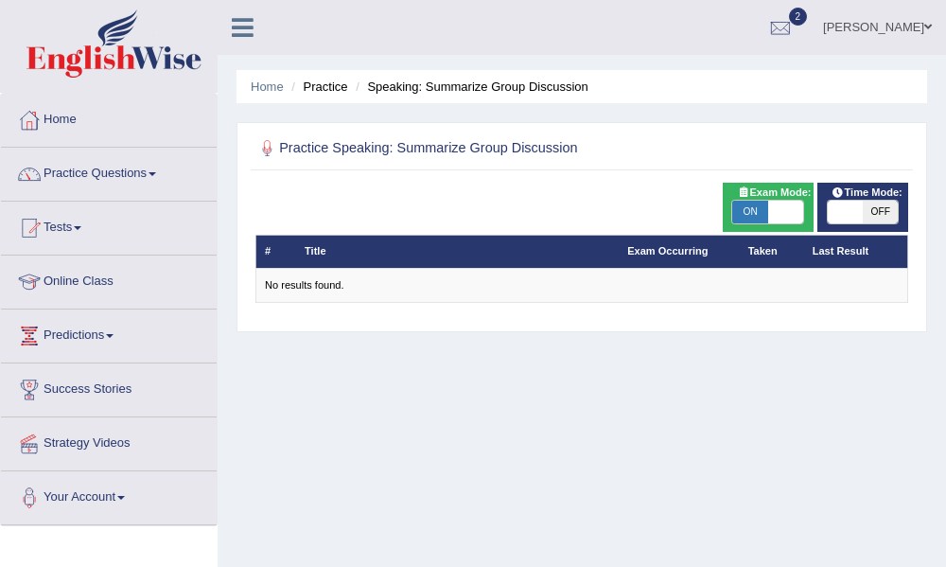
click at [161, 179] on link "Practice Questions" at bounding box center [109, 171] width 216 height 47
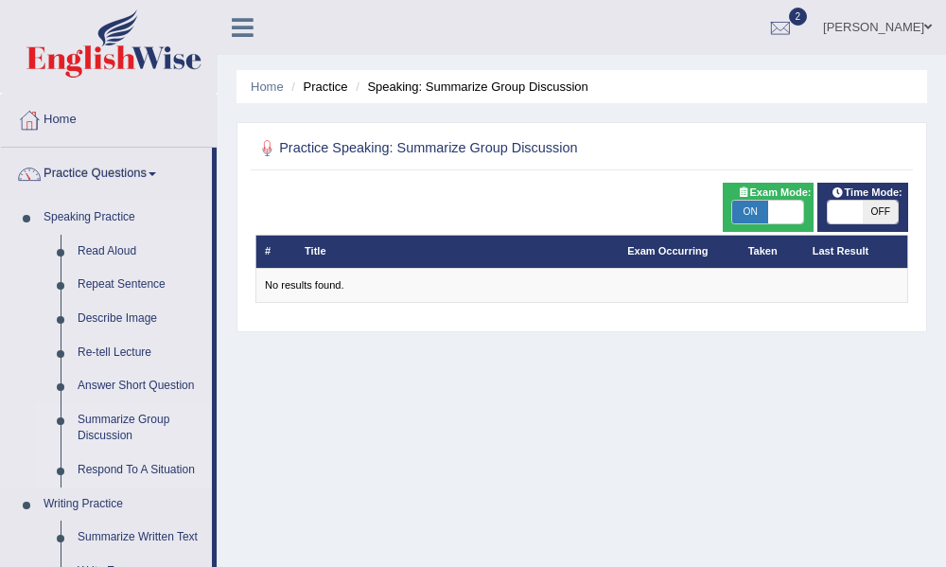
click at [131, 473] on link "Respond To A Situation" at bounding box center [140, 470] width 143 height 34
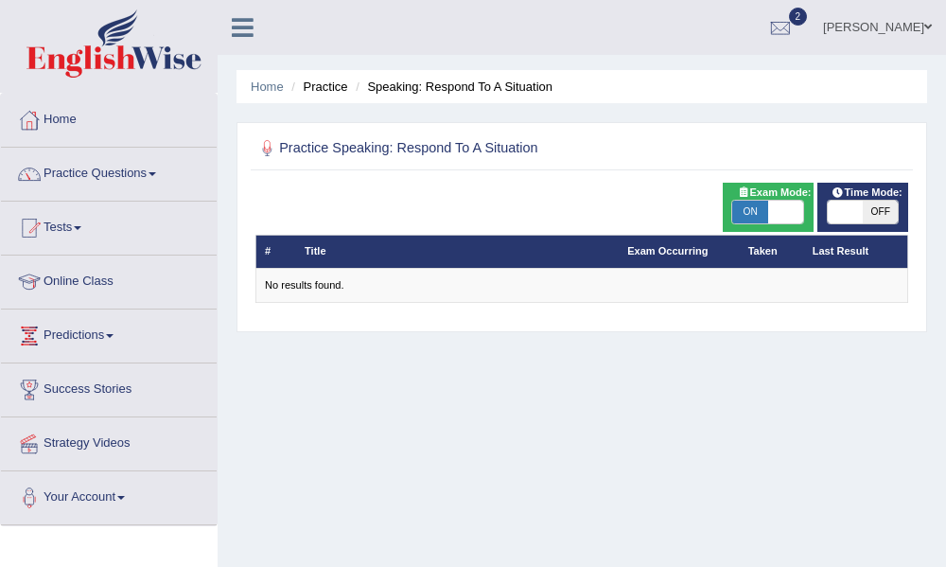
click at [156, 173] on span at bounding box center [153, 174] width 8 height 4
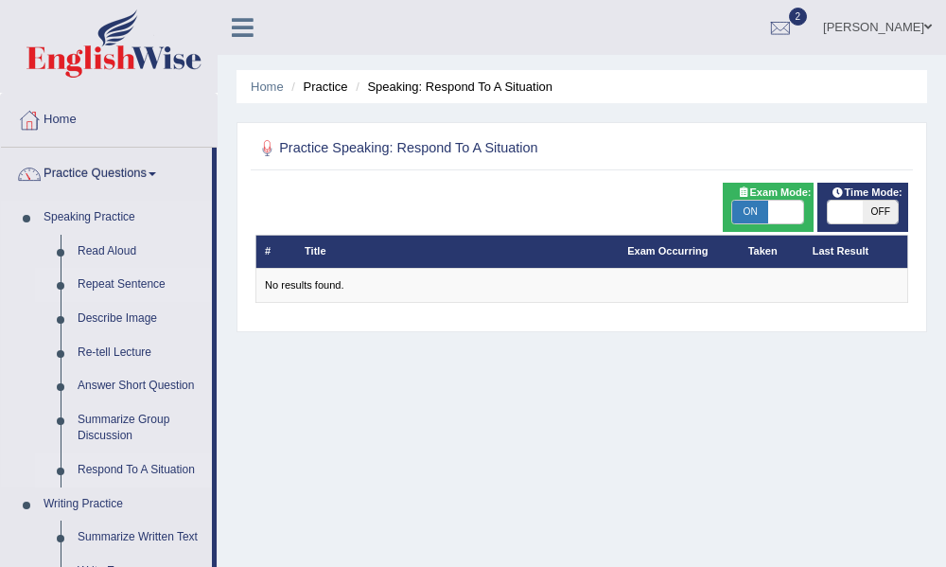
scroll to position [970, 0]
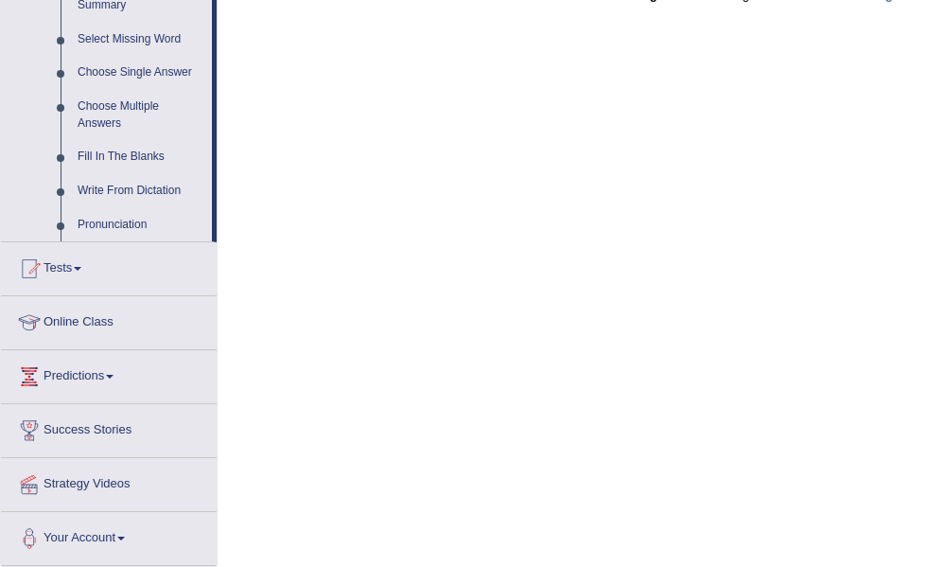
click at [81, 268] on span at bounding box center [78, 269] width 8 height 4
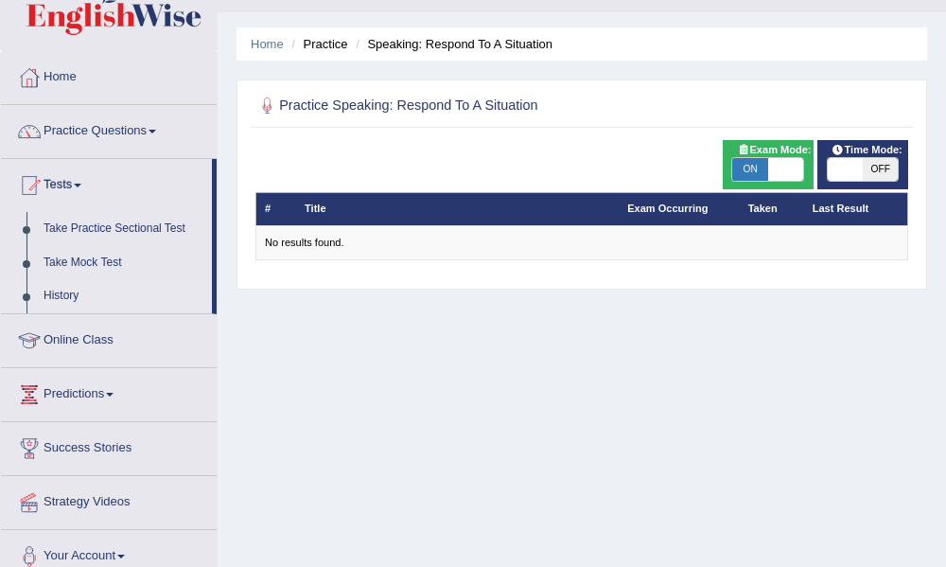
scroll to position [0, 0]
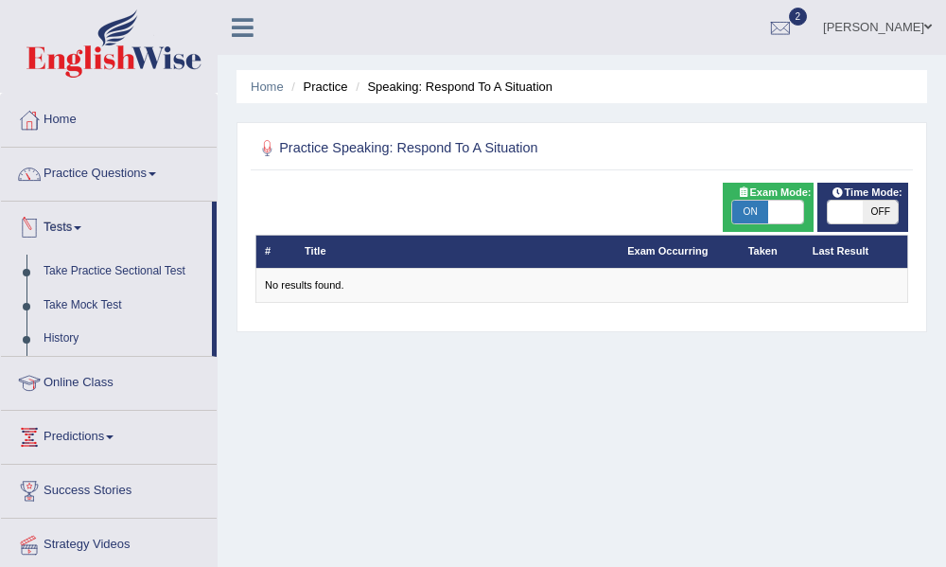
click at [83, 232] on link "Tests" at bounding box center [106, 225] width 211 height 47
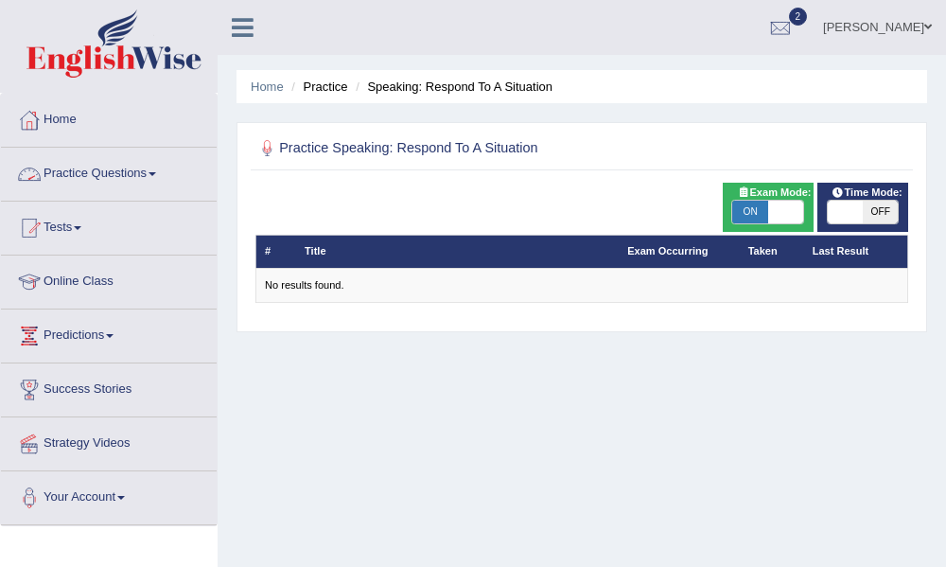
click at [161, 179] on link "Practice Questions" at bounding box center [109, 171] width 216 height 47
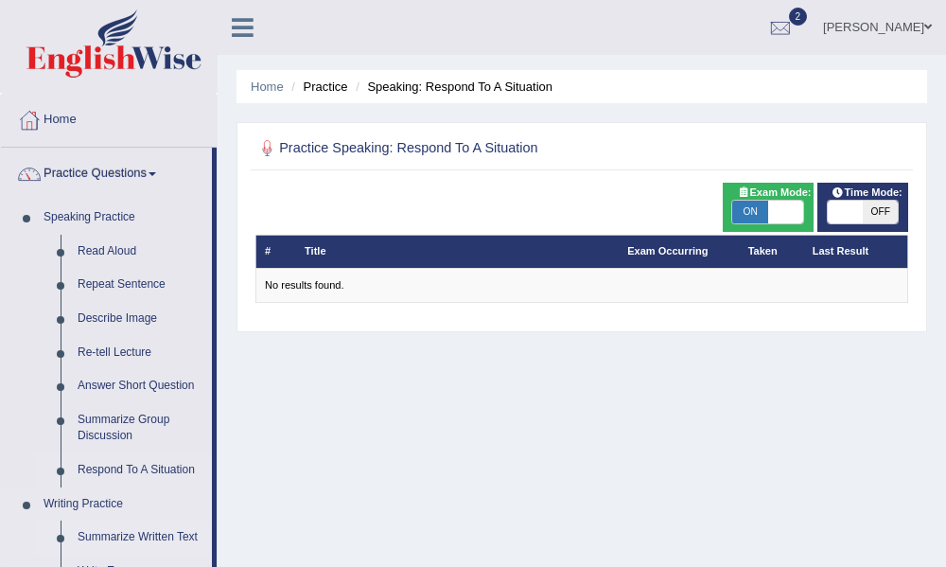
click at [132, 538] on link "Summarize Written Text" at bounding box center [140, 537] width 143 height 34
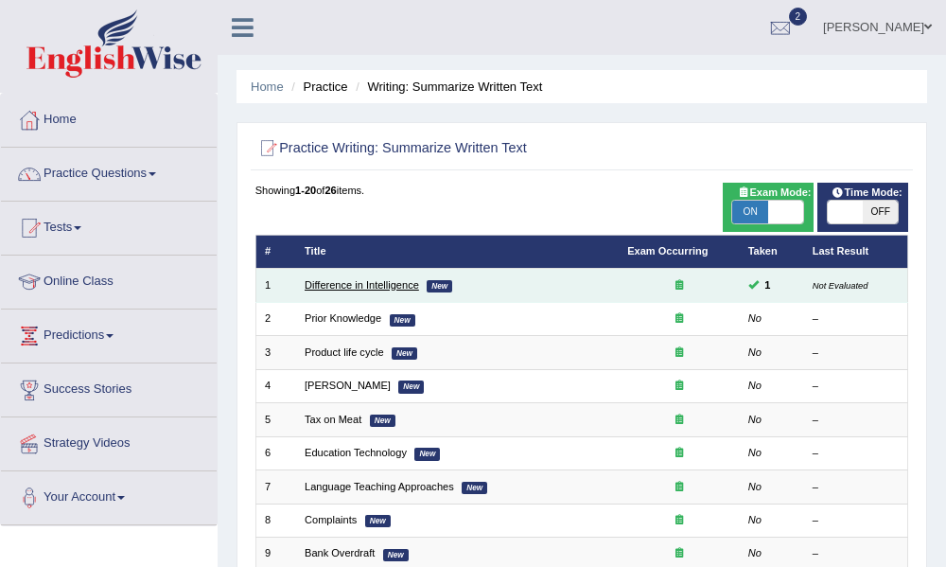
click at [336, 283] on link "Difference in Intelligence" at bounding box center [362, 284] width 114 height 11
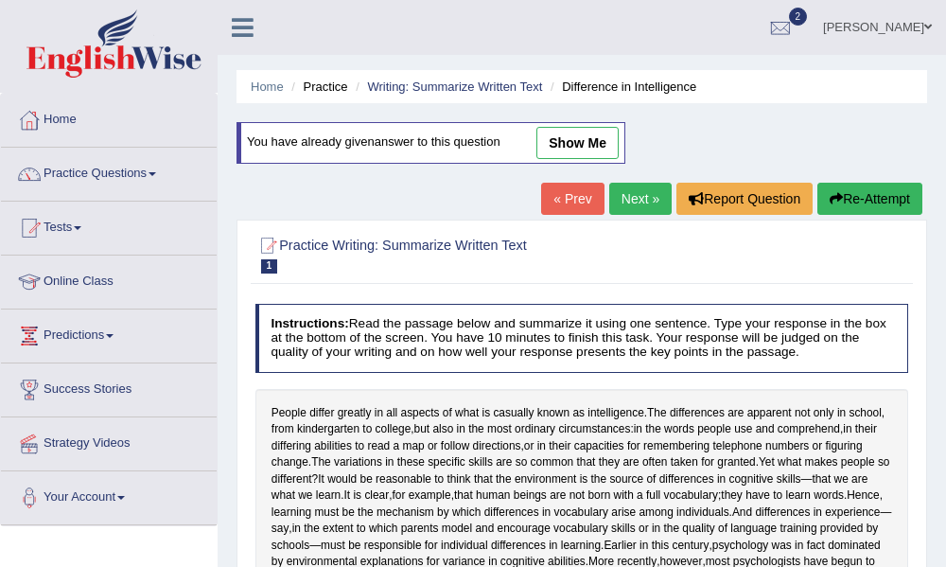
scroll to position [473, 0]
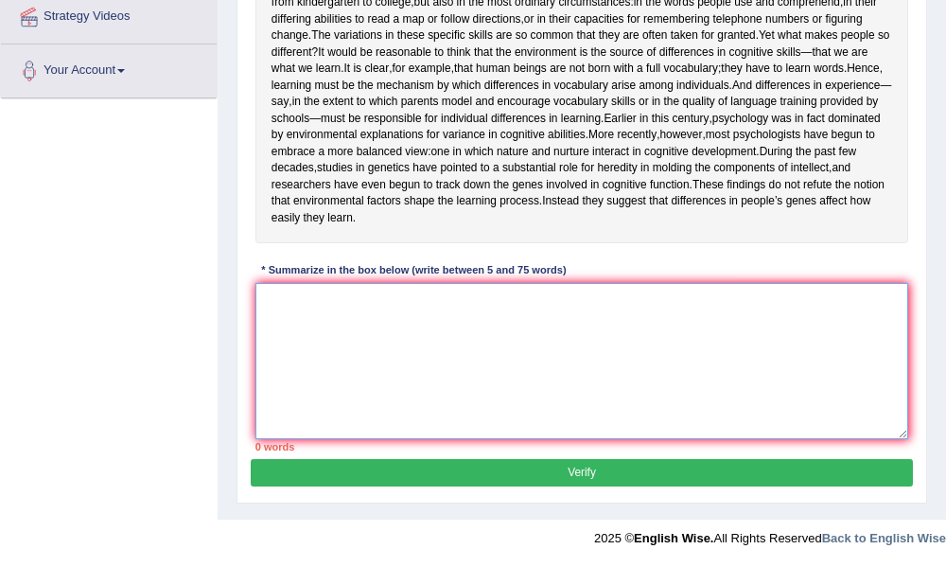
click at [289, 304] on textarea at bounding box center [582, 361] width 654 height 156
click at [291, 314] on textarea at bounding box center [582, 361] width 654 height 156
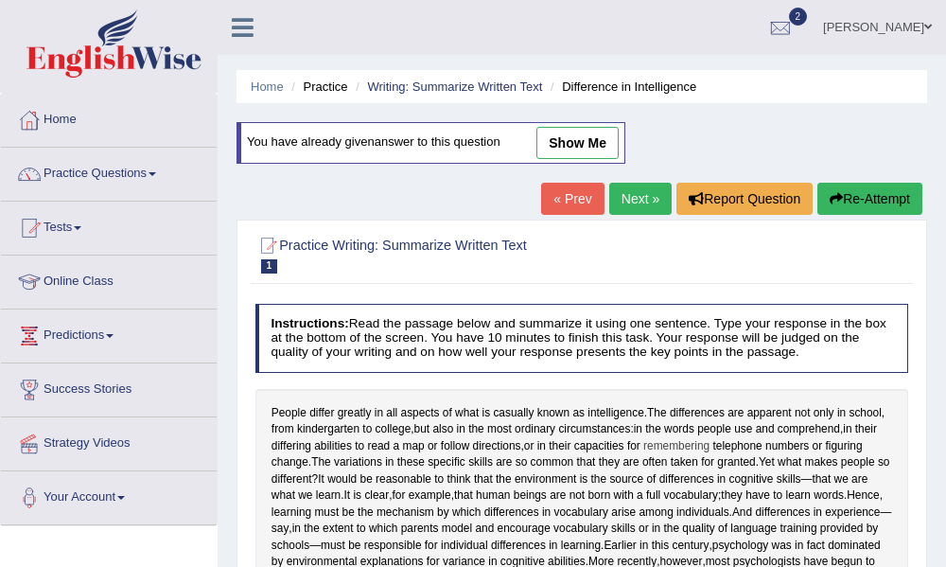
scroll to position [217, 0]
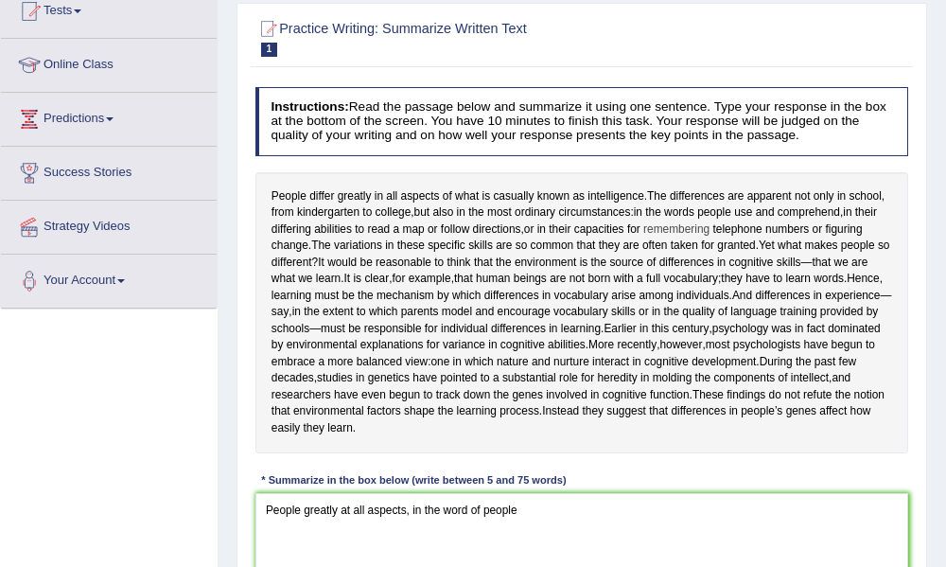
click at [682, 441] on div "People differ greatly in all aspects of what is casually known as intelligence …" at bounding box center [582, 312] width 654 height 281
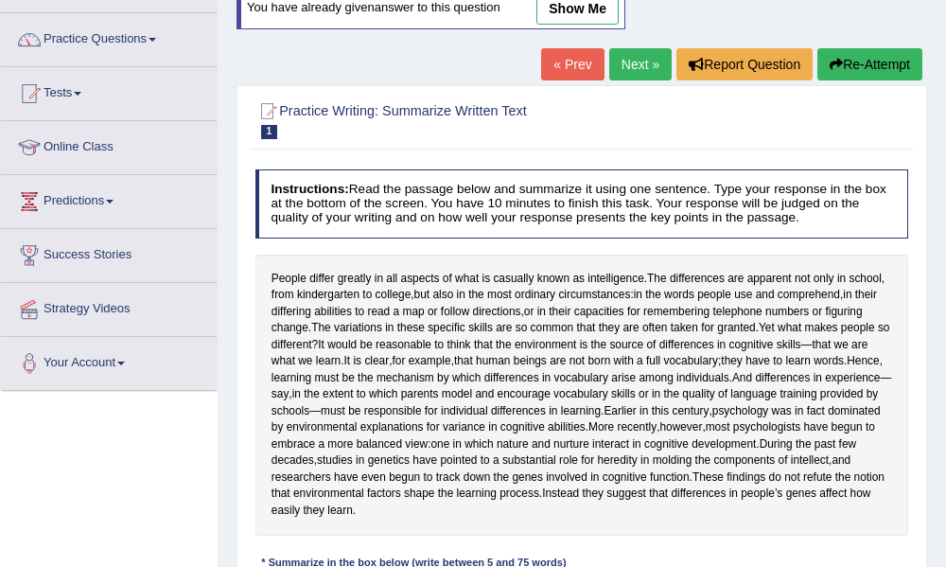
scroll to position [473, 0]
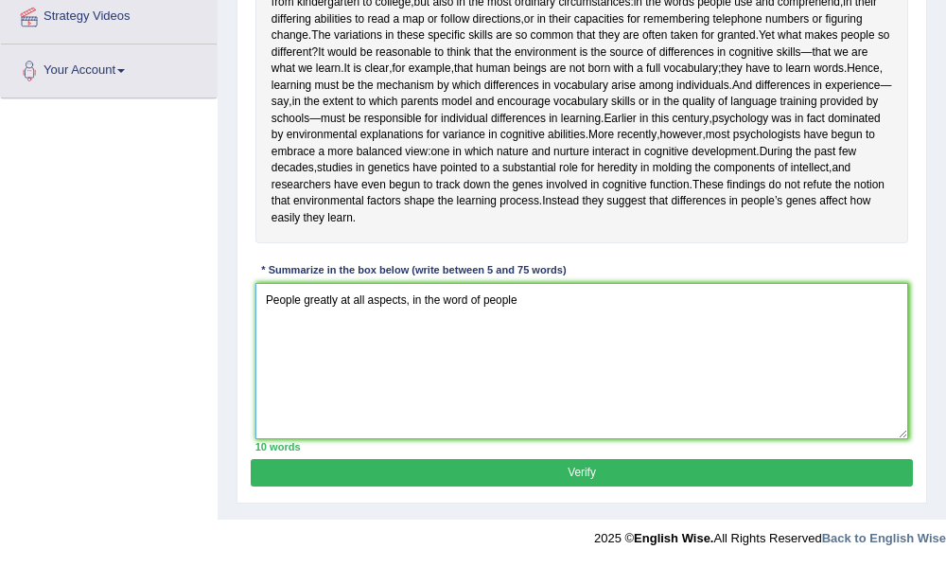
drag, startPoint x: 525, startPoint y: 298, endPoint x: 541, endPoint y: 299, distance: 16.1
click at [526, 299] on textarea "People greatly at all aspects, in the word of people" at bounding box center [582, 361] width 654 height 156
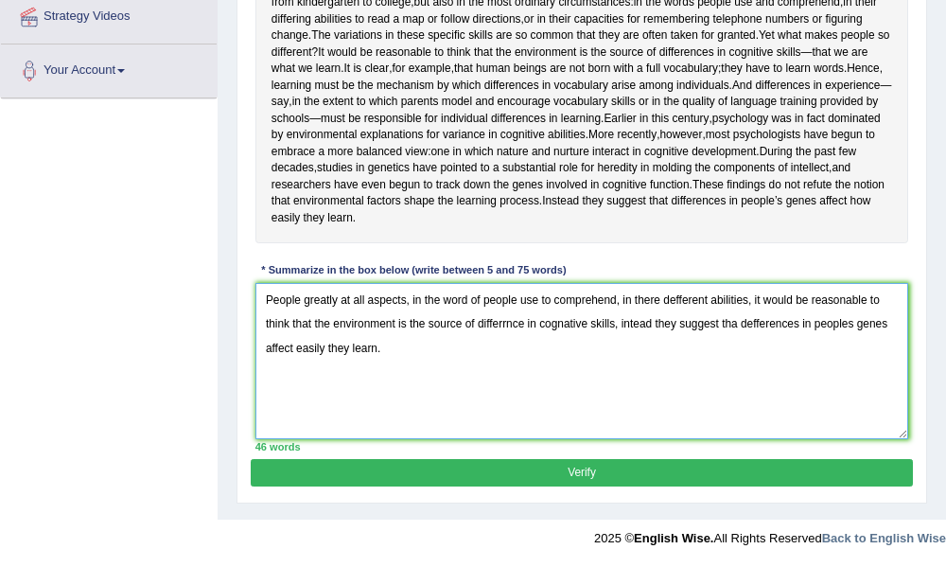
type textarea "People greatly at all aspects, in the word of people use to comprehend, in ther…"
click at [584, 473] on button "Verify" at bounding box center [581, 472] width 661 height 27
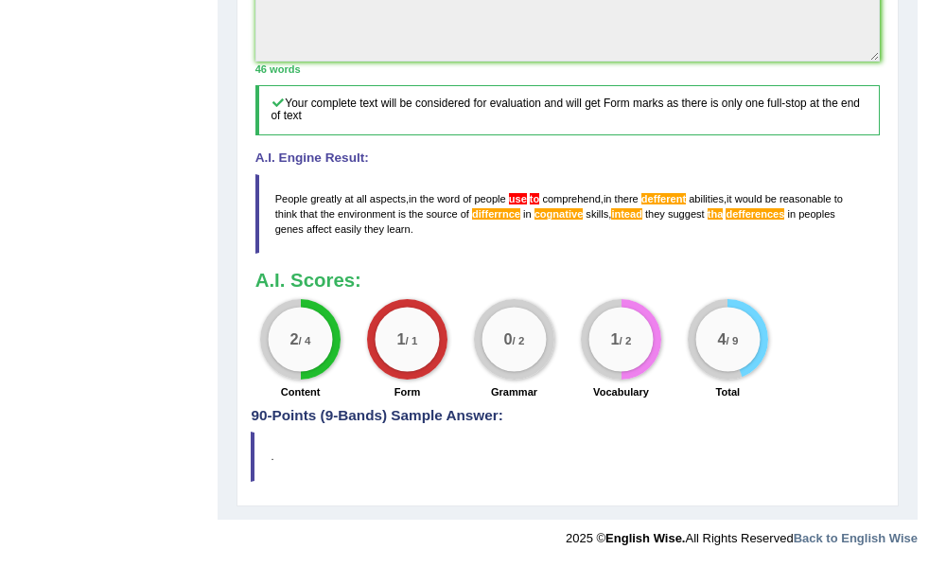
scroll to position [0, 0]
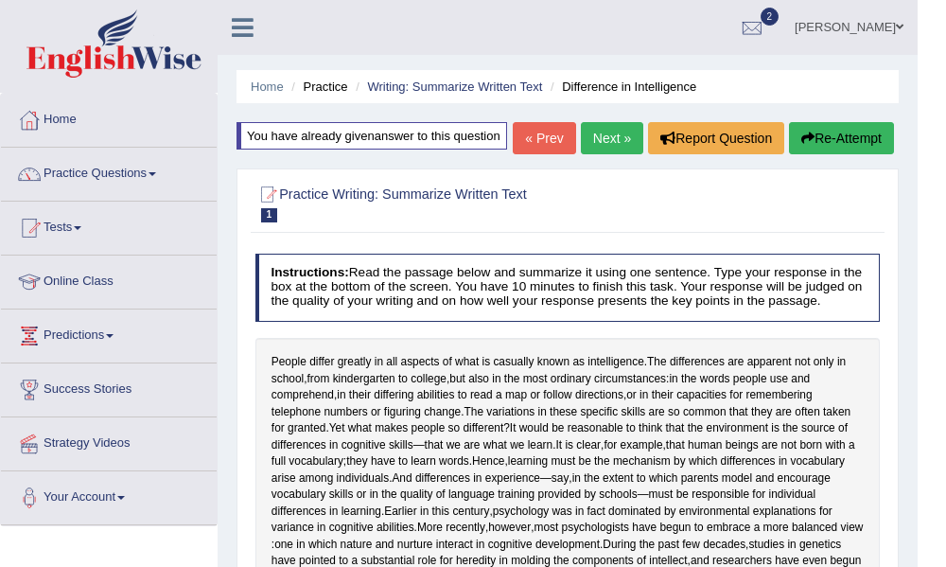
click at [604, 154] on link "Next »" at bounding box center [612, 138] width 62 height 32
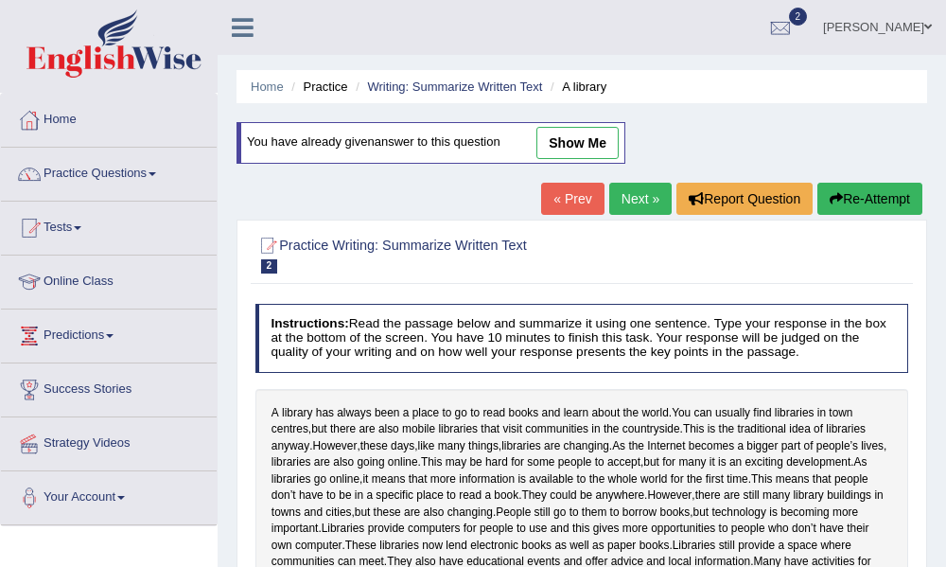
scroll to position [427, 0]
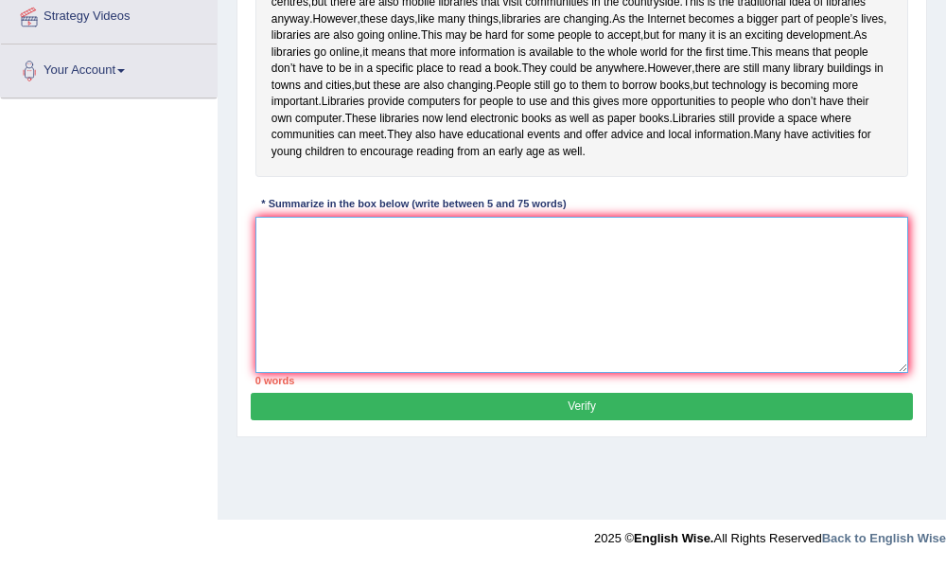
click at [267, 299] on textarea at bounding box center [582, 295] width 654 height 156
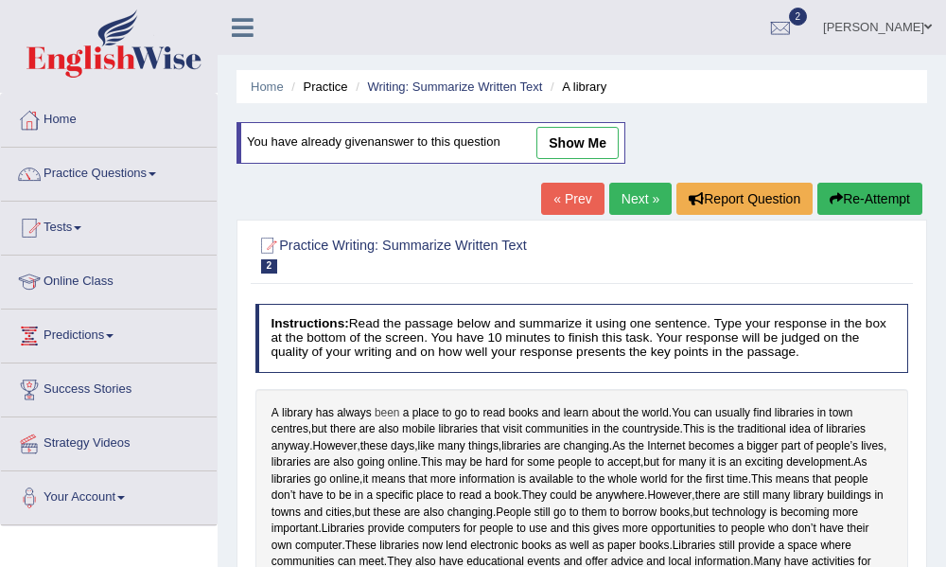
drag, startPoint x: 275, startPoint y: 410, endPoint x: 395, endPoint y: 409, distance: 119.2
click at [395, 409] on div "A library has always been a place to go to read books and learn about the world…" at bounding box center [582, 496] width 654 height 215
drag, startPoint x: 273, startPoint y: 412, endPoint x: 323, endPoint y: 421, distance: 49.9
click at [323, 421] on div "A library has always been a place to go to read books and learn about the world…" at bounding box center [582, 496] width 654 height 215
drag, startPoint x: 277, startPoint y: 414, endPoint x: 438, endPoint y: 422, distance: 161.0
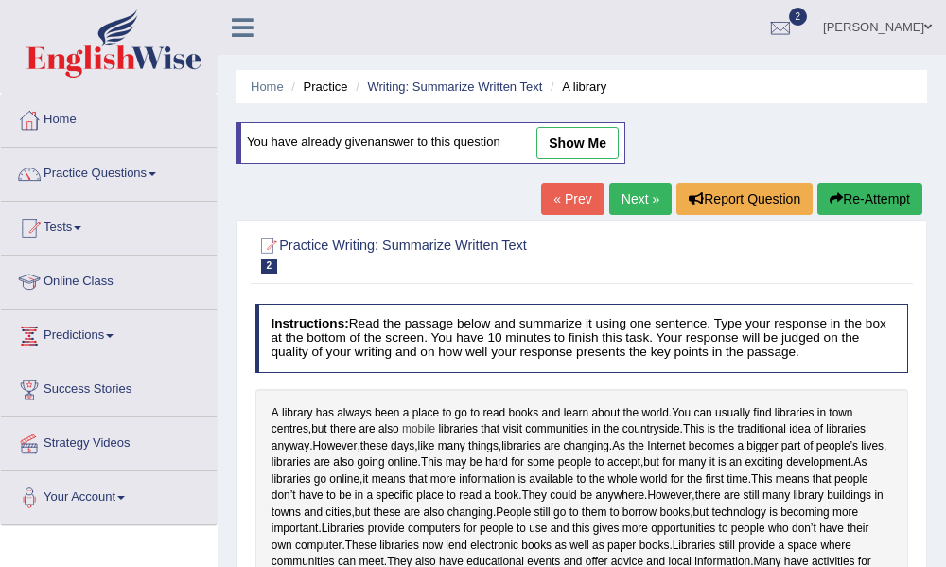
click at [438, 422] on div "A library has always been a place to go to read books and learn about the world…" at bounding box center [582, 496] width 654 height 215
drag, startPoint x: 275, startPoint y: 407, endPoint x: 503, endPoint y: 434, distance: 229.7
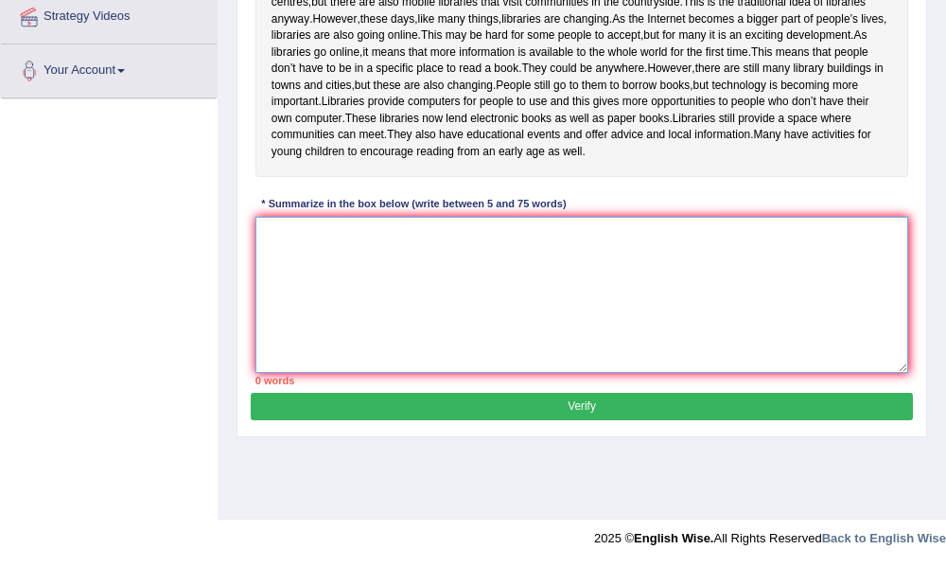
click at [283, 311] on textarea at bounding box center [582, 295] width 654 height 156
type textarea "a"
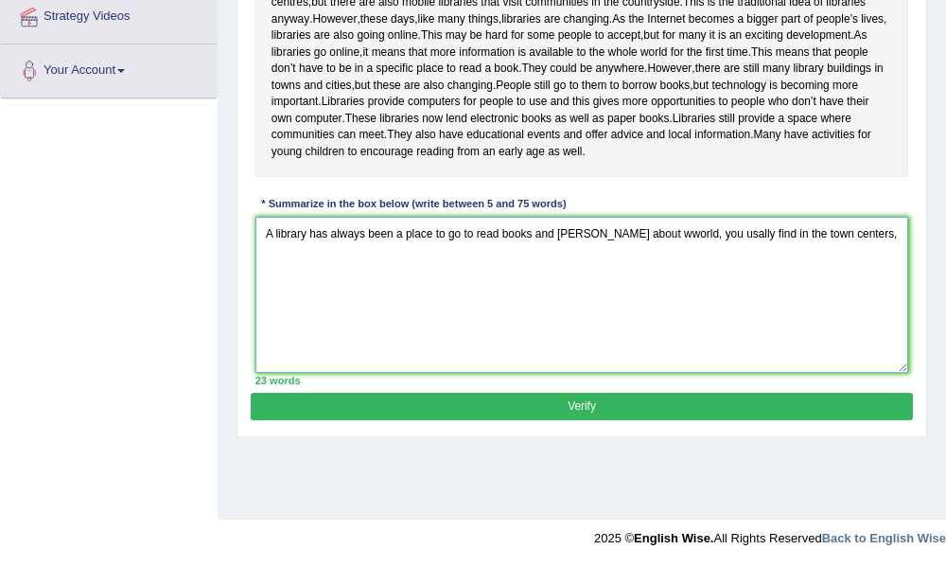
click at [836, 287] on textarea "A library has always been a place to go to read books and [PERSON_NAME] about w…" at bounding box center [582, 295] width 654 height 156
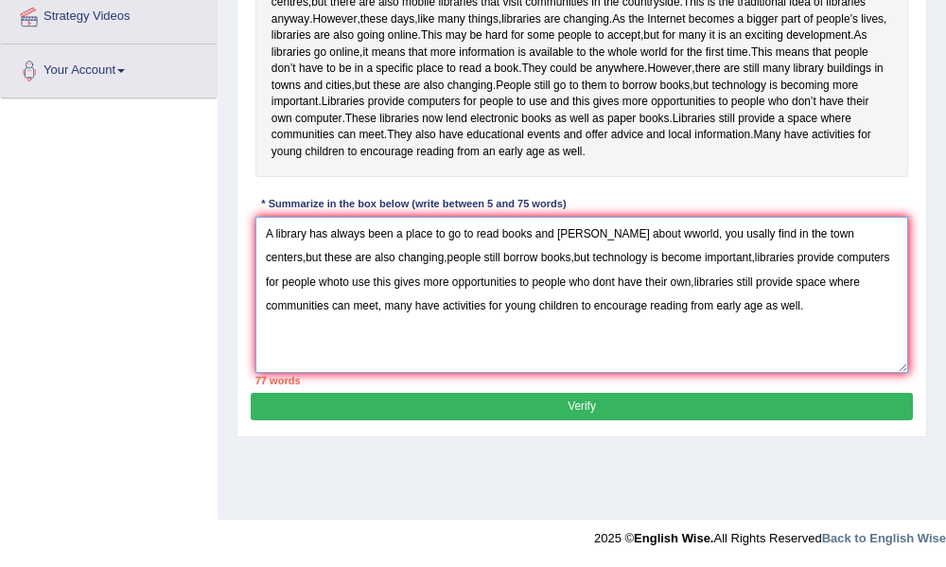
type textarea "A library has always been a place to go to read books and [PERSON_NAME] about w…"
click at [530, 420] on button "Verify" at bounding box center [581, 406] width 661 height 27
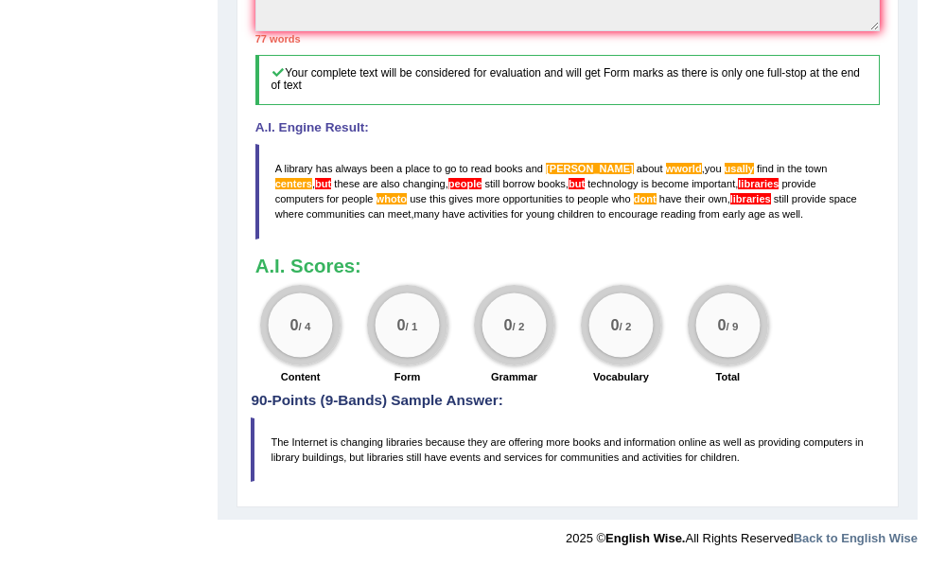
scroll to position [0, 0]
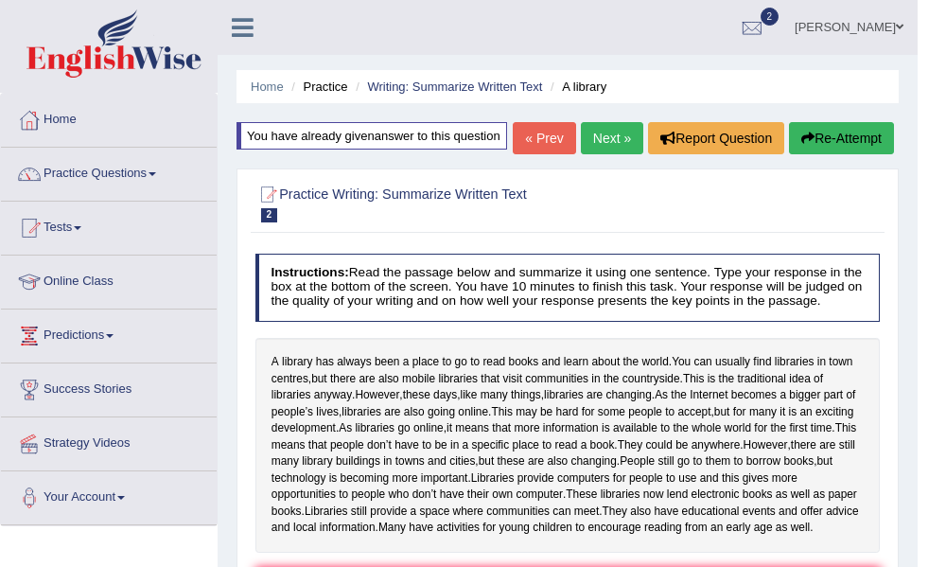
click at [609, 154] on link "Next »" at bounding box center [612, 138] width 62 height 32
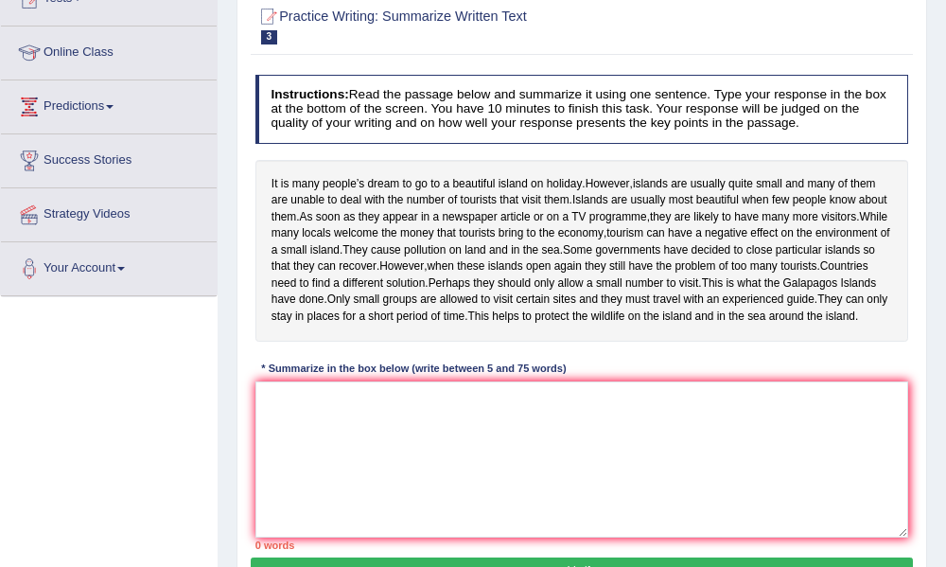
scroll to position [261, 0]
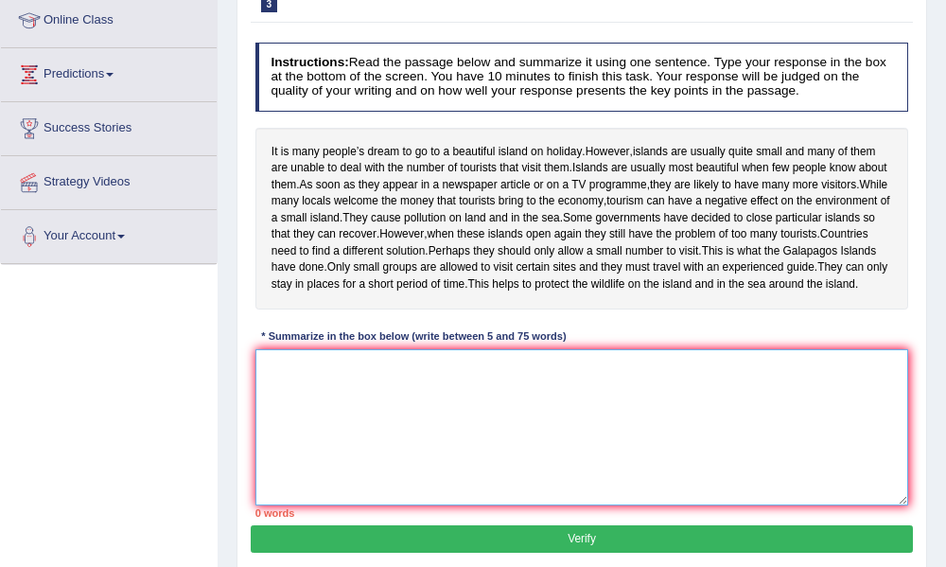
click at [329, 456] on textarea at bounding box center [582, 427] width 654 height 156
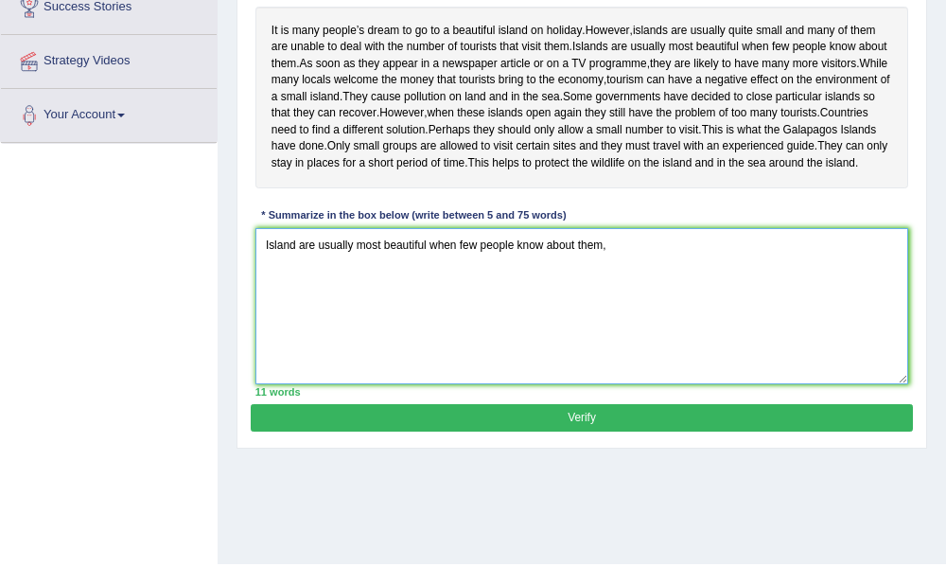
scroll to position [427, 0]
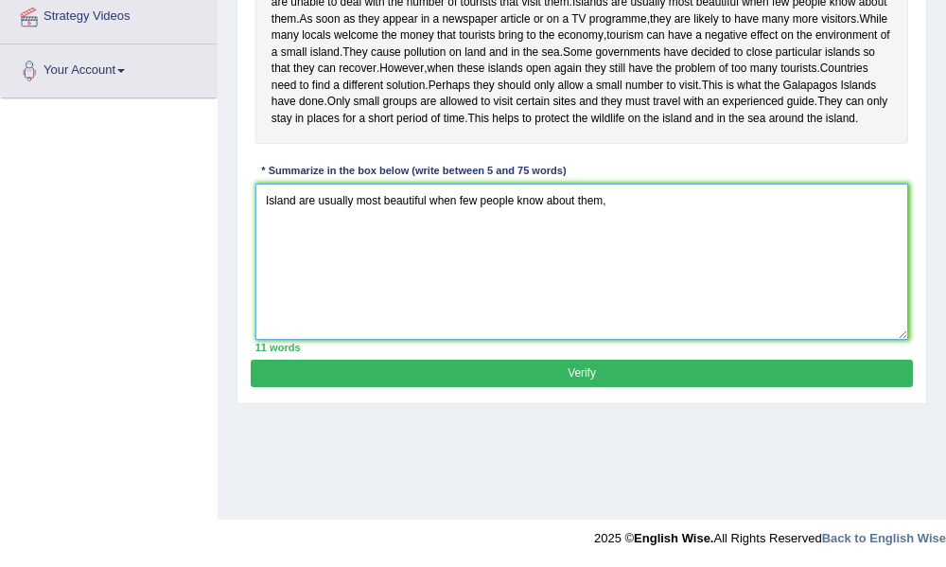
type textarea "Island are usually most beautiful when few people know about them,"
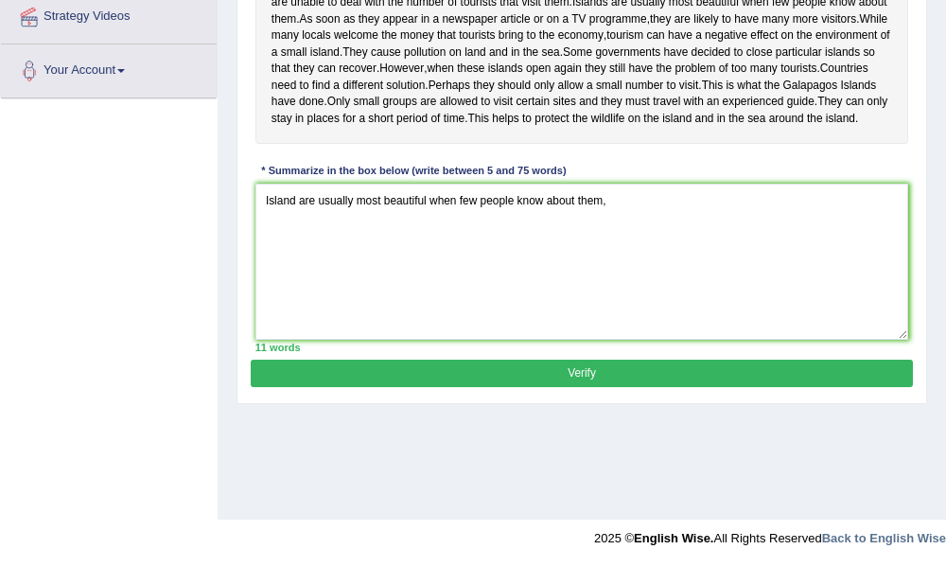
click at [469, 387] on button "Verify" at bounding box center [581, 373] width 661 height 27
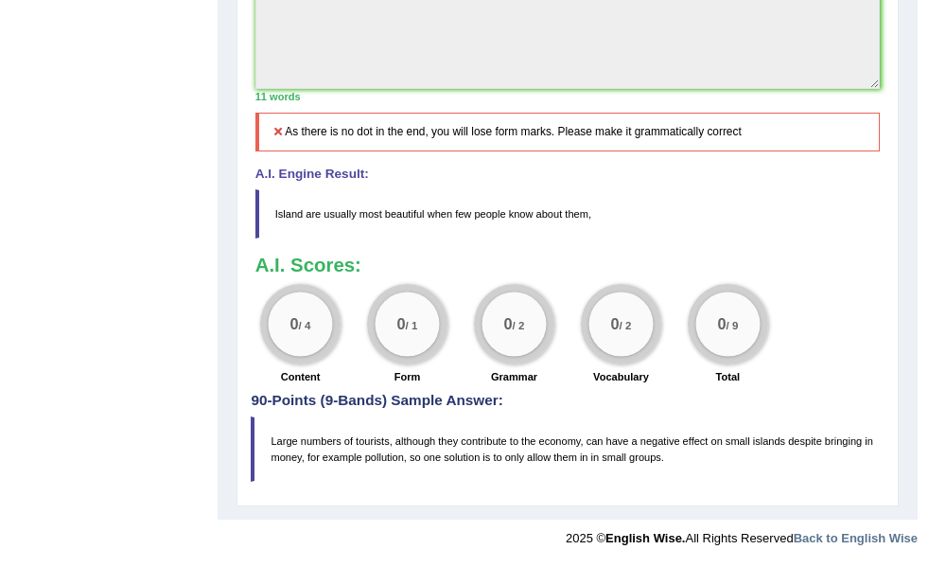
scroll to position [0, 0]
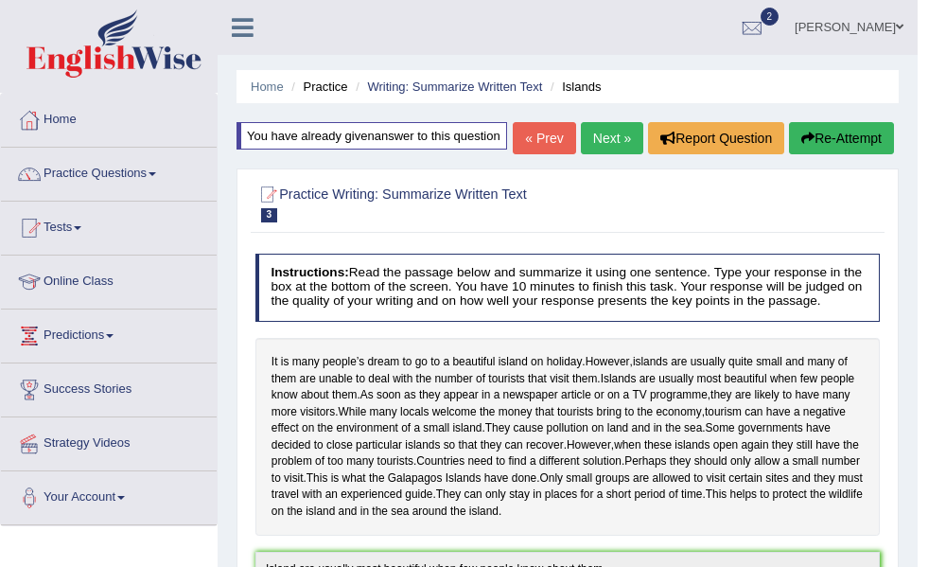
click at [848, 154] on button "Re-Attempt" at bounding box center [841, 138] width 105 height 32
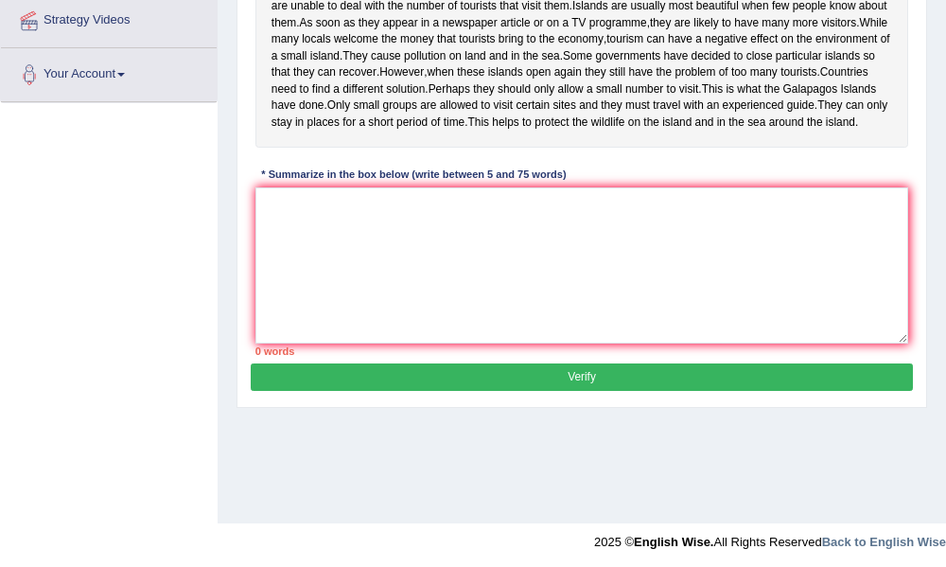
scroll to position [427, 0]
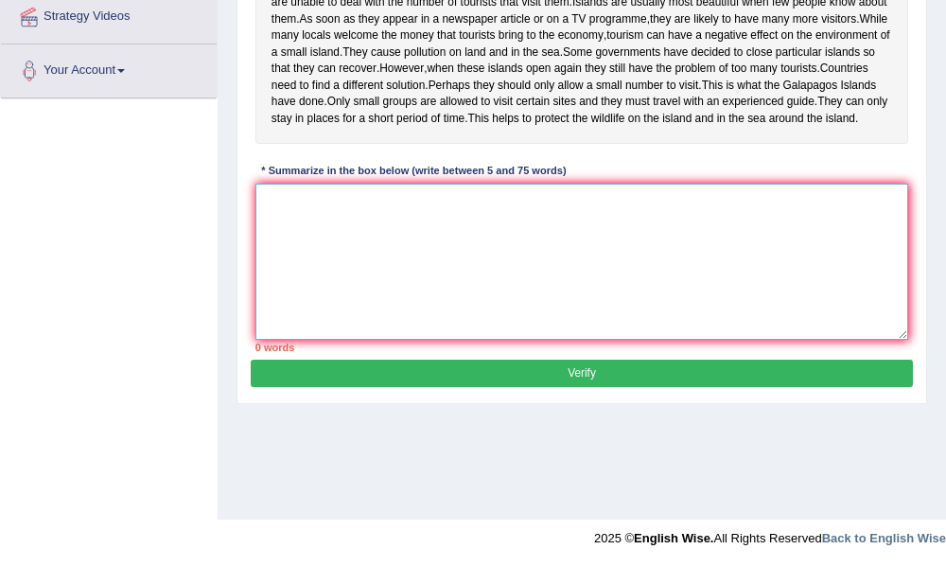
click at [276, 290] on textarea at bounding box center [582, 262] width 654 height 156
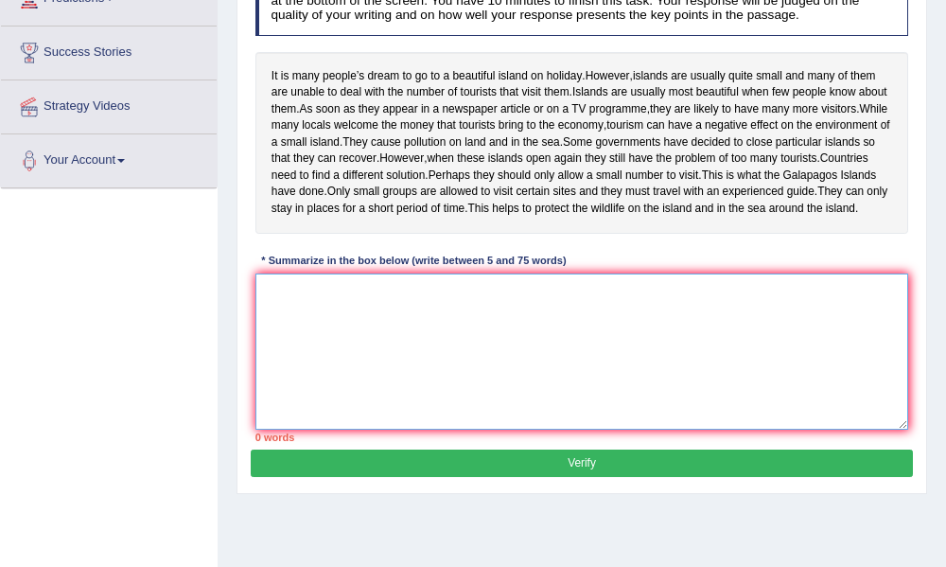
scroll to position [278, 0]
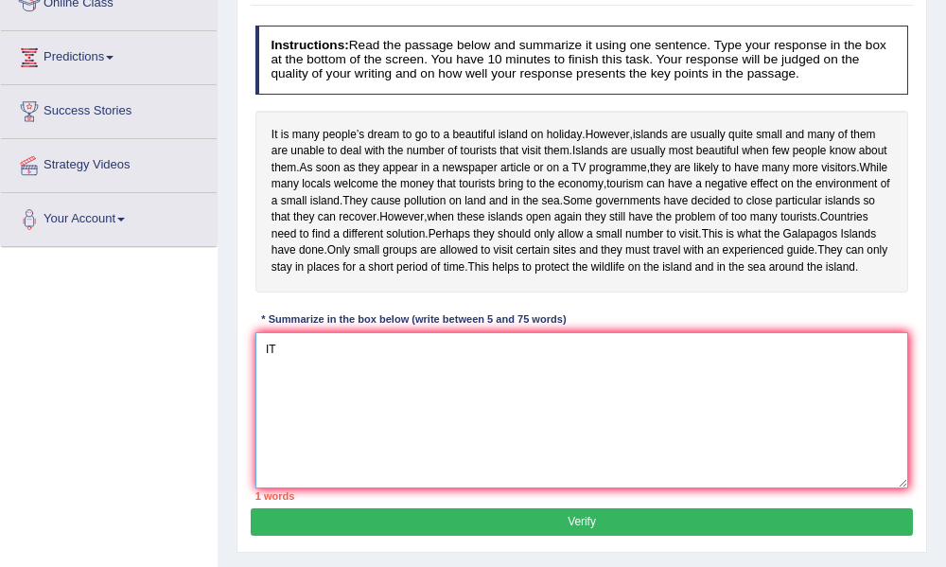
type textarea "I"
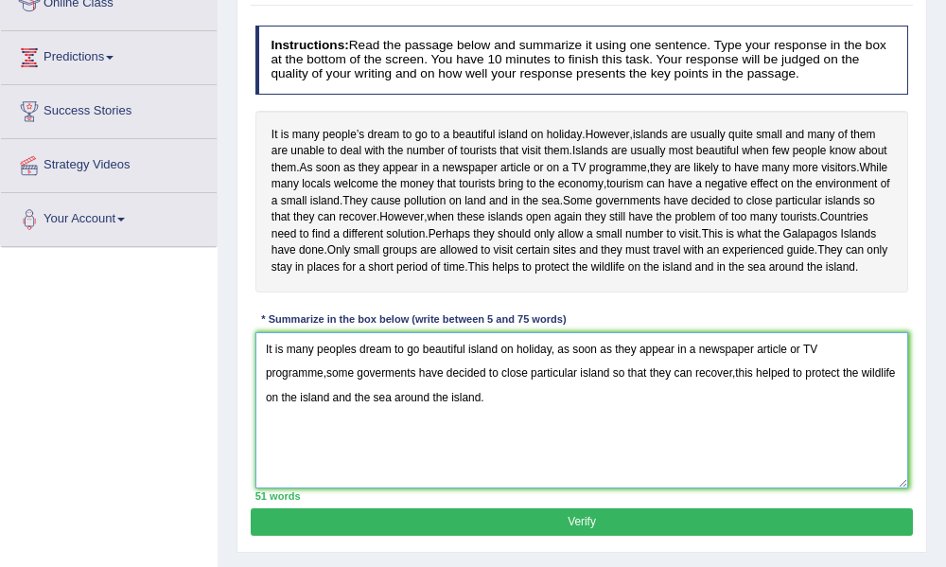
scroll to position [427, 0]
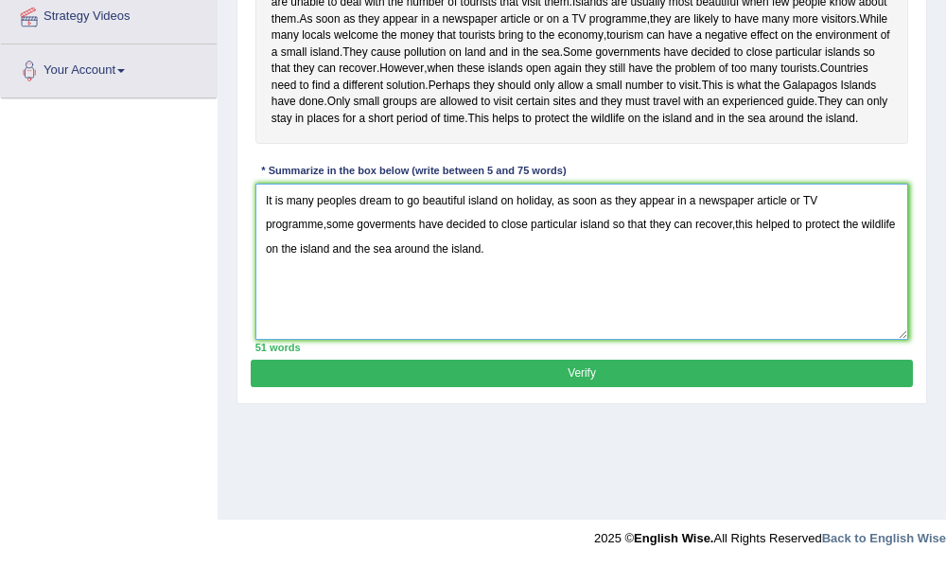
type textarea "It is many peoples dream to go beautiful island on holiday, as soon as they app…"
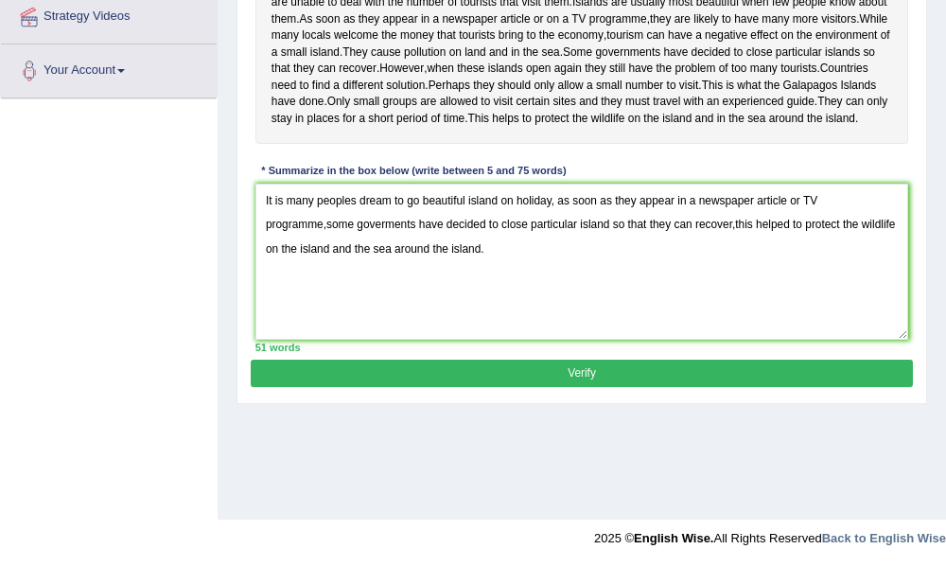
click at [566, 387] on button "Verify" at bounding box center [581, 373] width 661 height 27
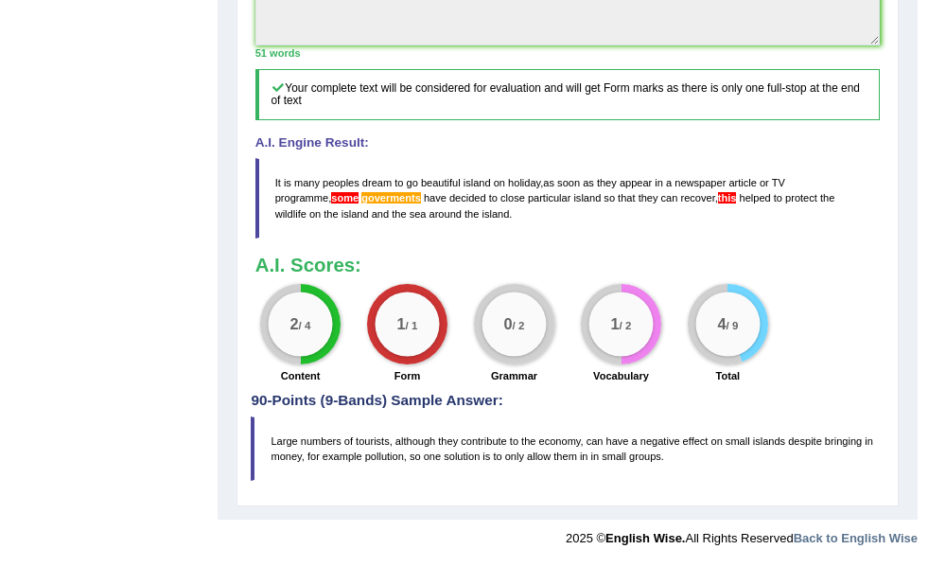
scroll to position [0, 0]
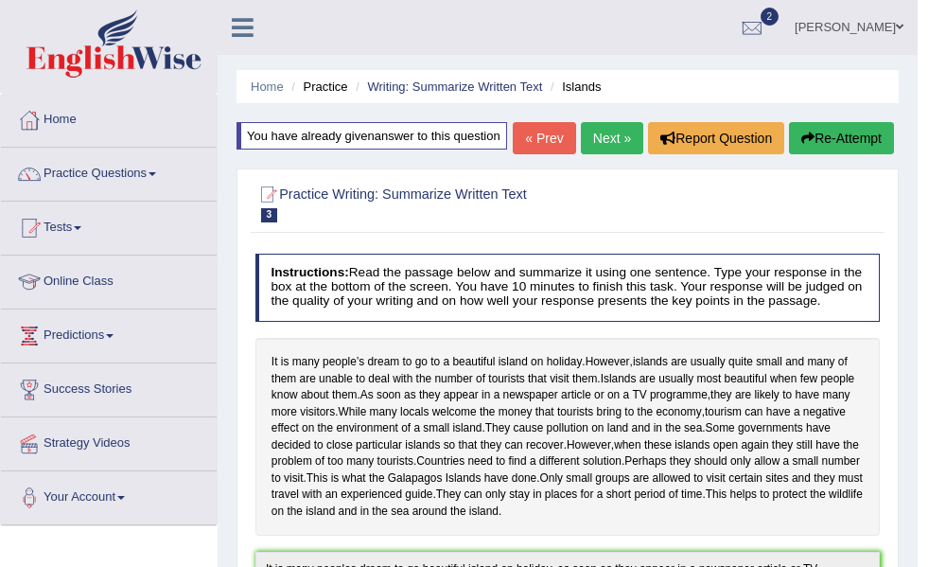
click at [595, 154] on link "Next »" at bounding box center [612, 138] width 62 height 32
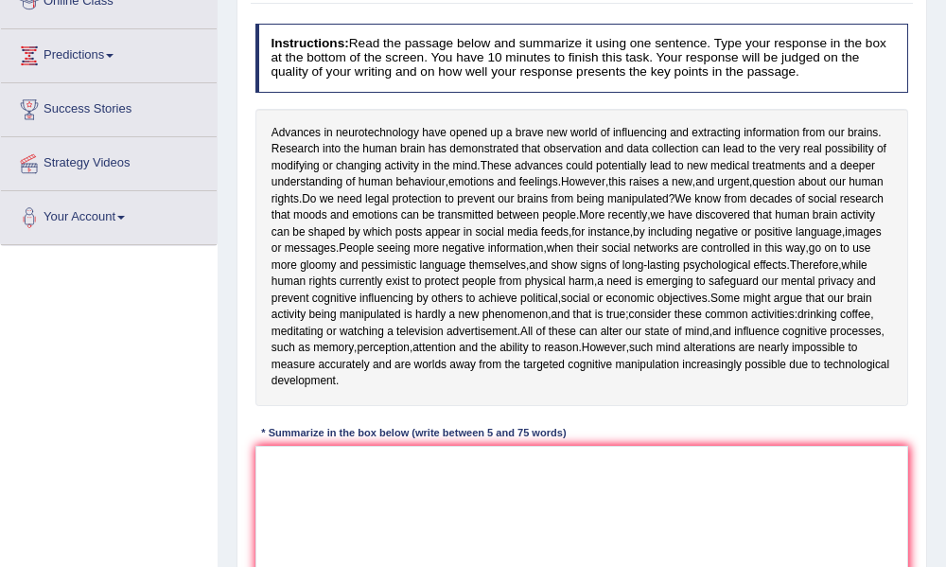
scroll to position [282, 0]
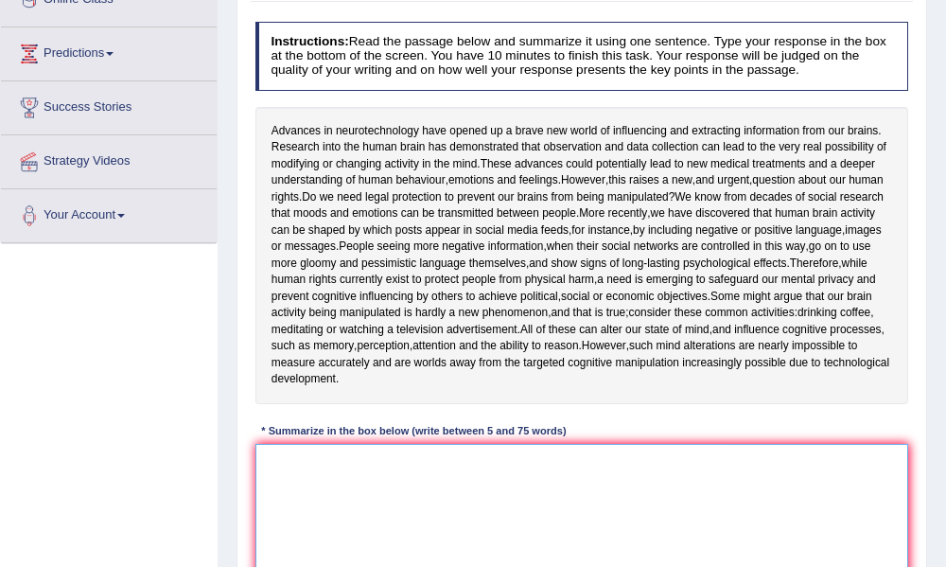
drag, startPoint x: 290, startPoint y: 514, endPoint x: 285, endPoint y: 504, distance: 10.6
click at [287, 507] on textarea at bounding box center [582, 522] width 654 height 156
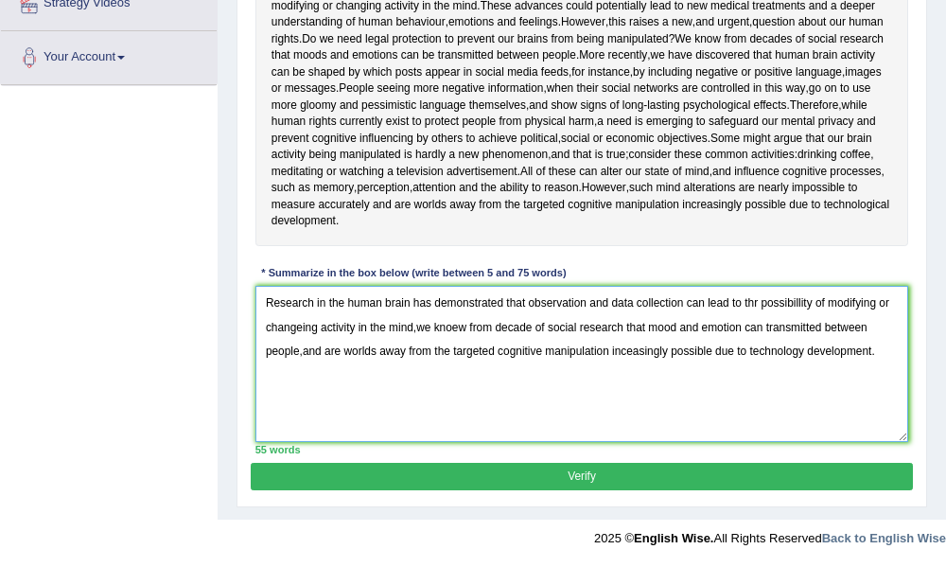
scroll to position [490, 0]
type textarea "Research in the human brain has demonstrated that observation and data collecti…"
click at [567, 474] on button "Verify" at bounding box center [581, 476] width 661 height 27
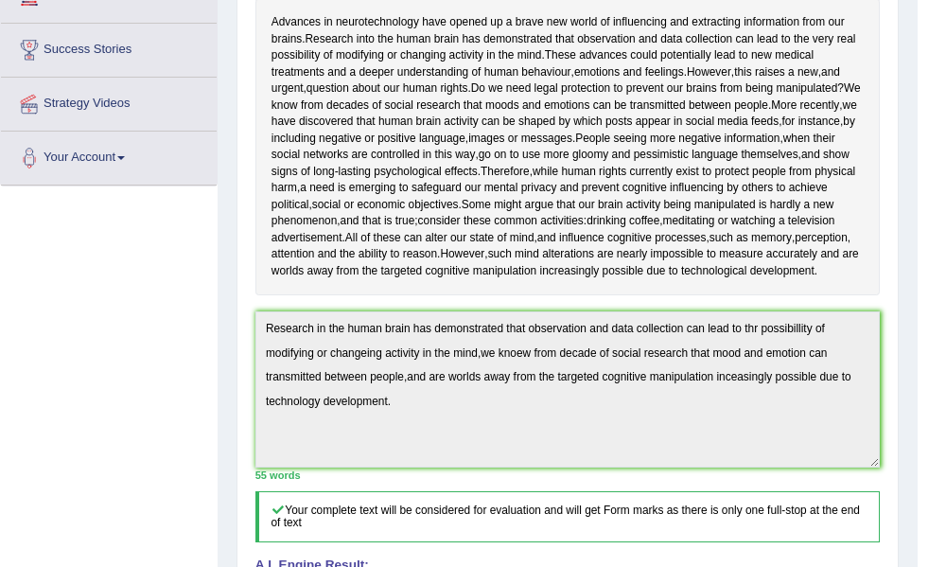
scroll to position [325, 0]
